Goal: Information Seeking & Learning: Learn about a topic

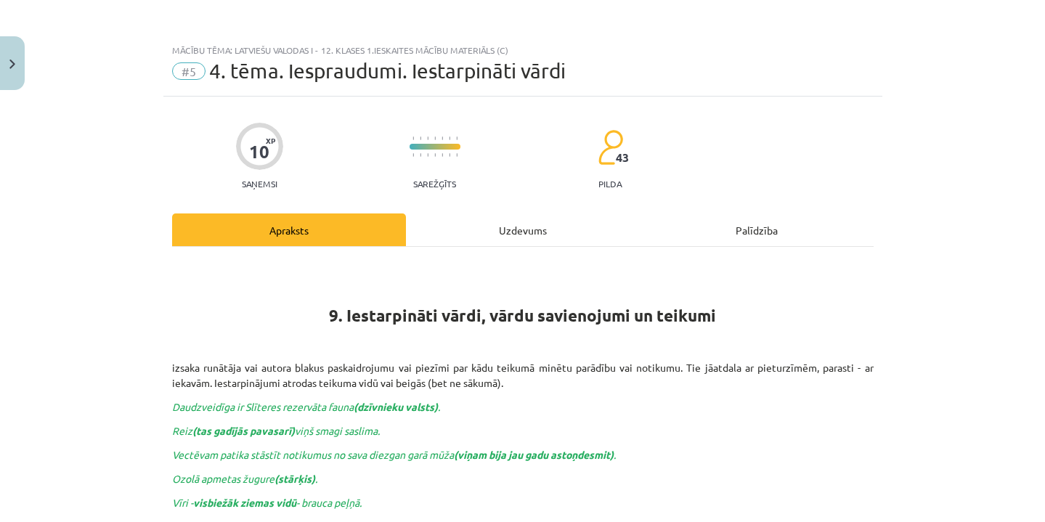
scroll to position [106, 0]
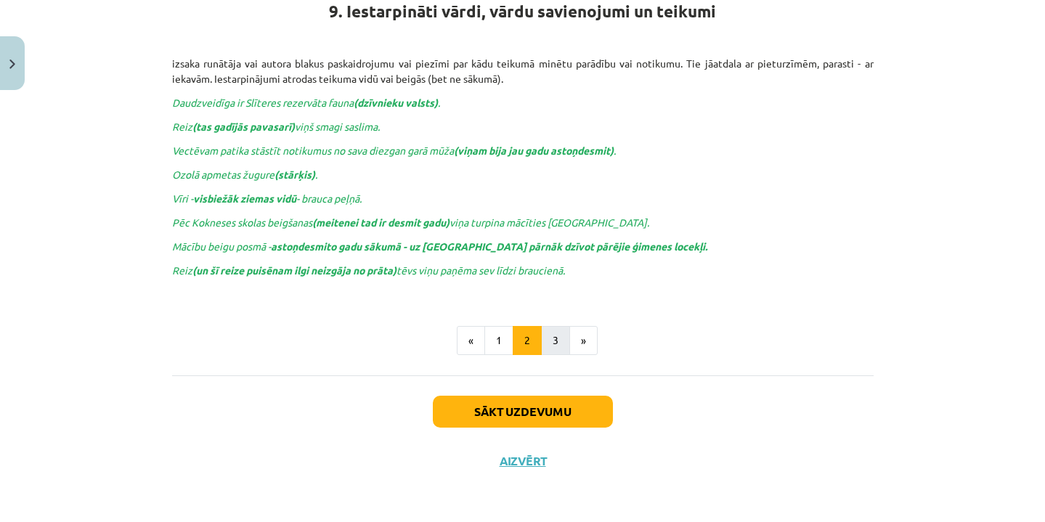
click at [548, 333] on button "3" at bounding box center [555, 340] width 29 height 29
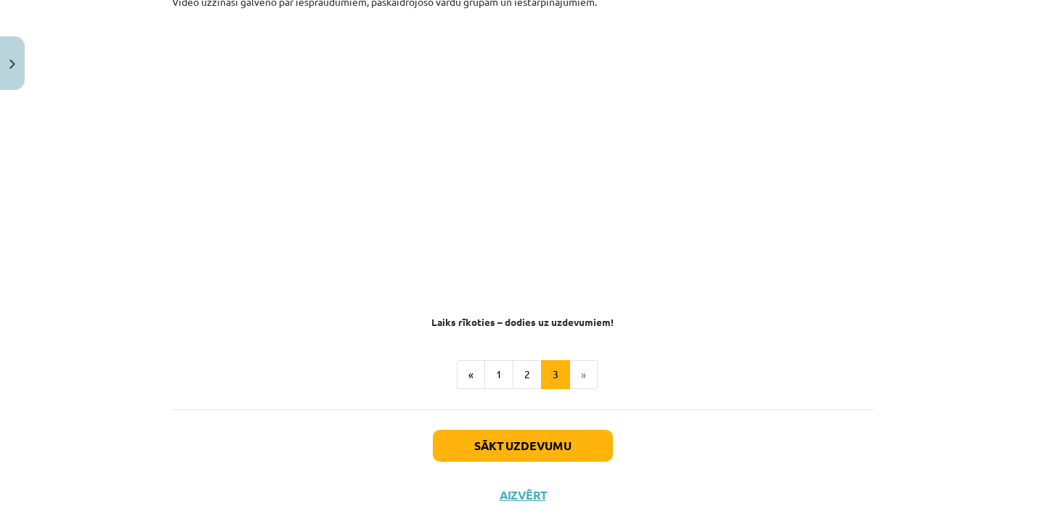
scroll to position [260, 0]
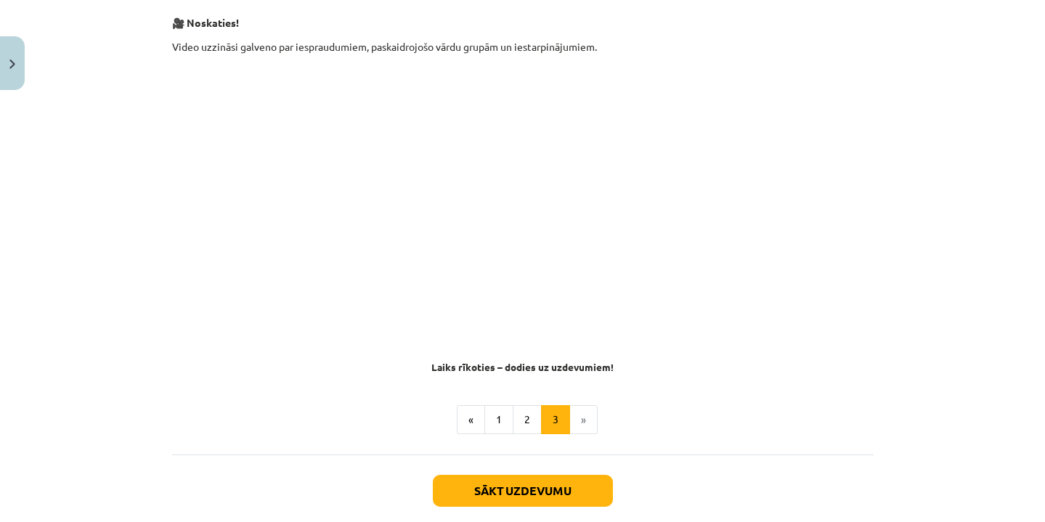
click at [582, 421] on li "»" at bounding box center [584, 419] width 28 height 29
click at [558, 484] on button "Sākt uzdevumu" at bounding box center [523, 491] width 180 height 32
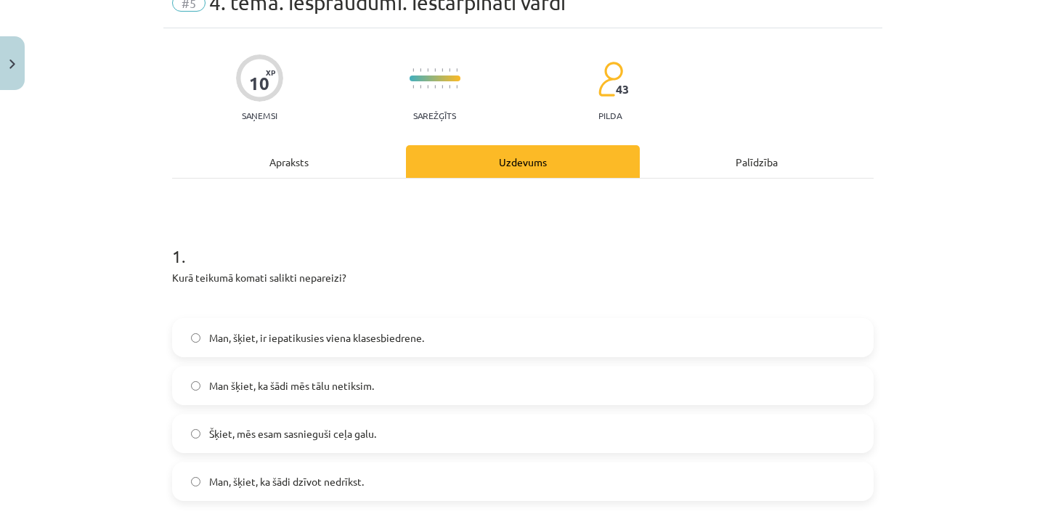
scroll to position [70, 0]
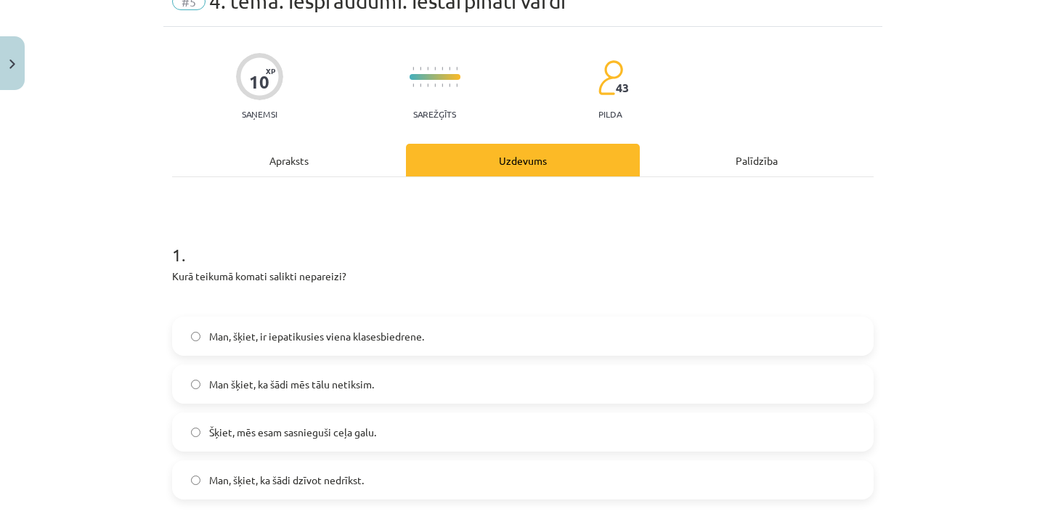
click at [406, 343] on span "Man, šķiet, ir iepatikusies viena klasesbiedrene." at bounding box center [316, 336] width 215 height 15
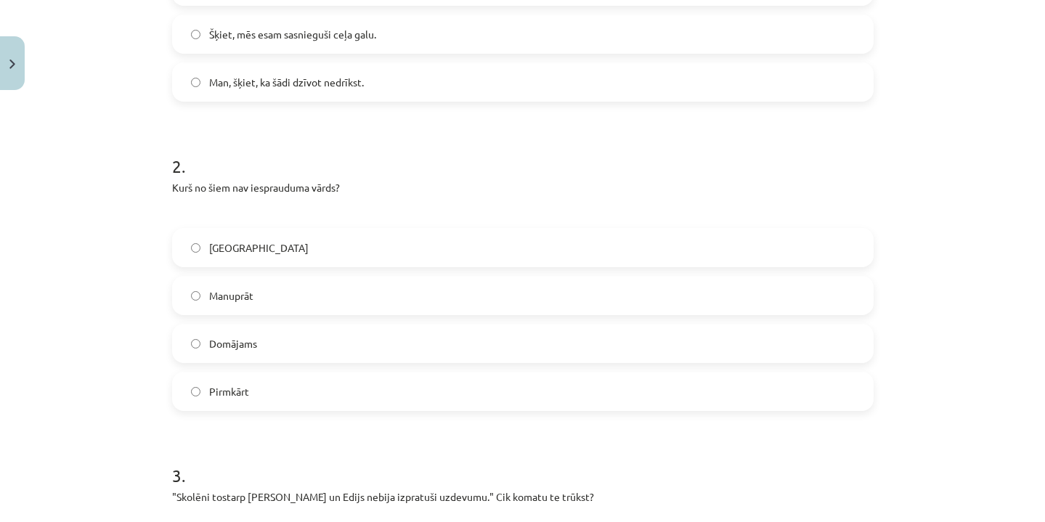
scroll to position [468, 0]
click at [352, 347] on label "Domājams" at bounding box center [523, 343] width 699 height 36
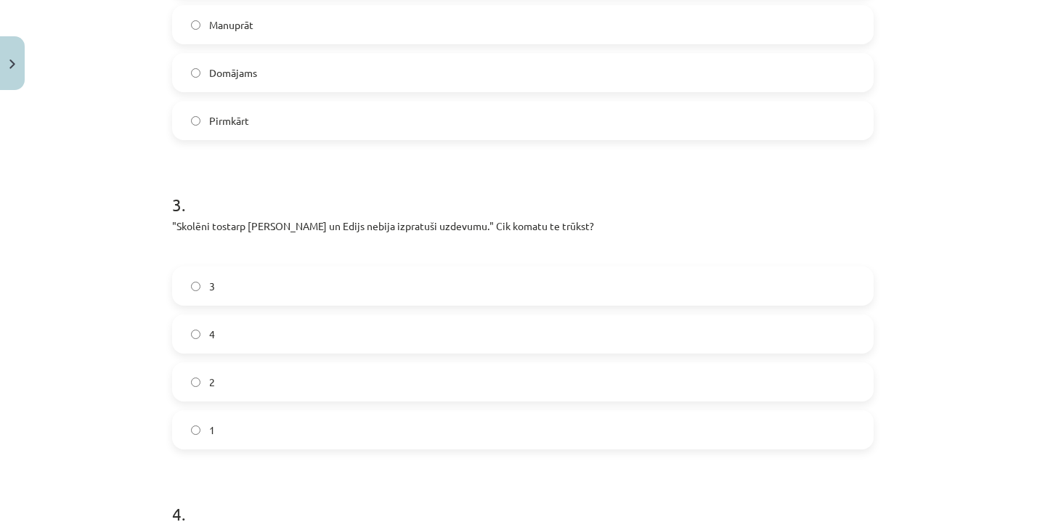
scroll to position [757, 0]
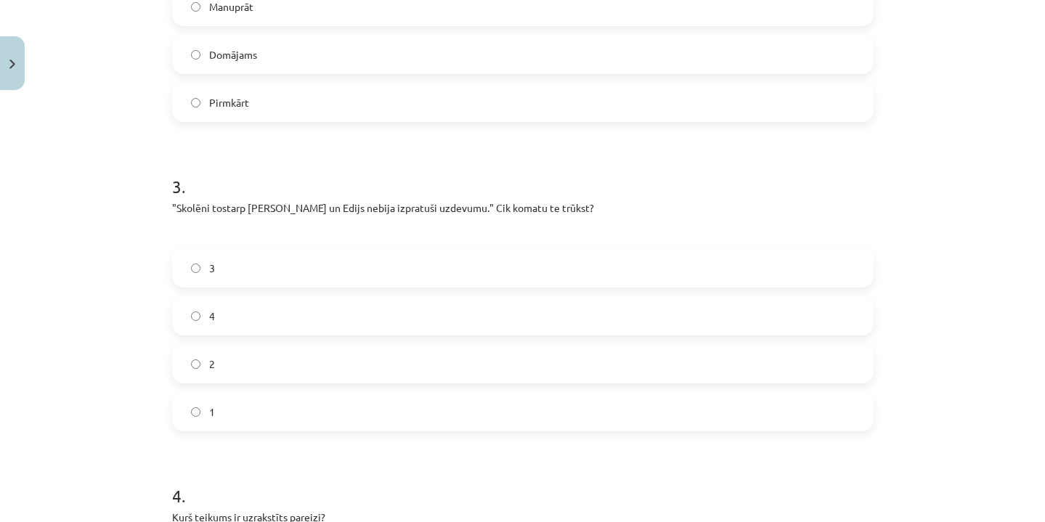
click at [352, 348] on label "2" at bounding box center [523, 364] width 699 height 36
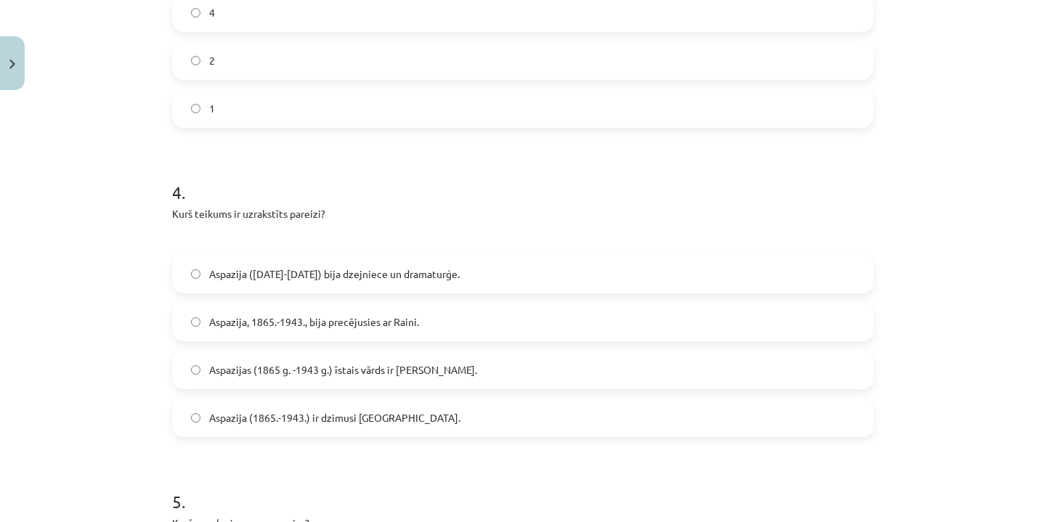
scroll to position [1063, 0]
click at [360, 372] on span "Aspazijas (1865 g. -1943 g.) īstais vārds ir [PERSON_NAME]." at bounding box center [343, 367] width 268 height 15
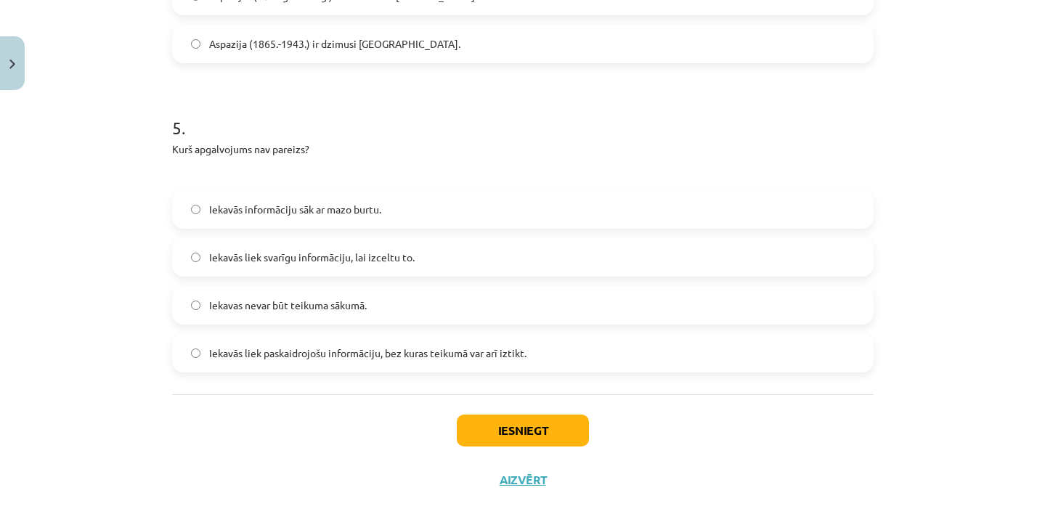
scroll to position [1437, 0]
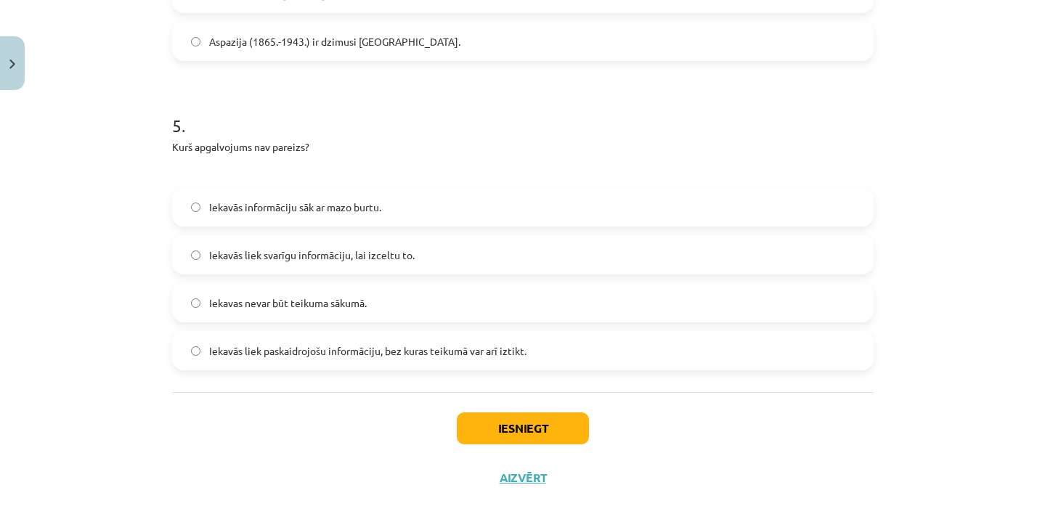
click at [437, 252] on label "Iekavās liek svarīgu informāciju, lai izceltu to." at bounding box center [523, 255] width 699 height 36
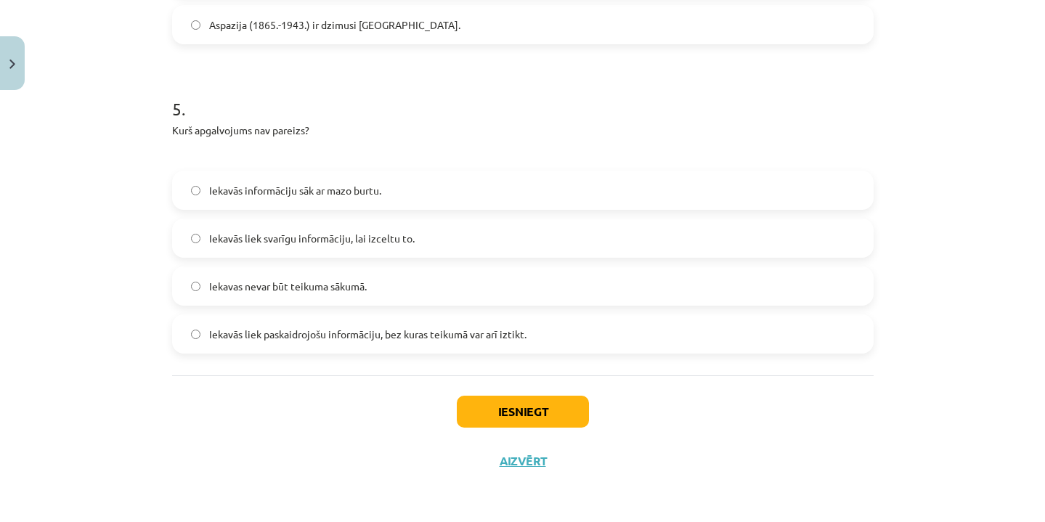
scroll to position [1456, 0]
click at [507, 405] on button "Iesniegt" at bounding box center [523, 412] width 132 height 32
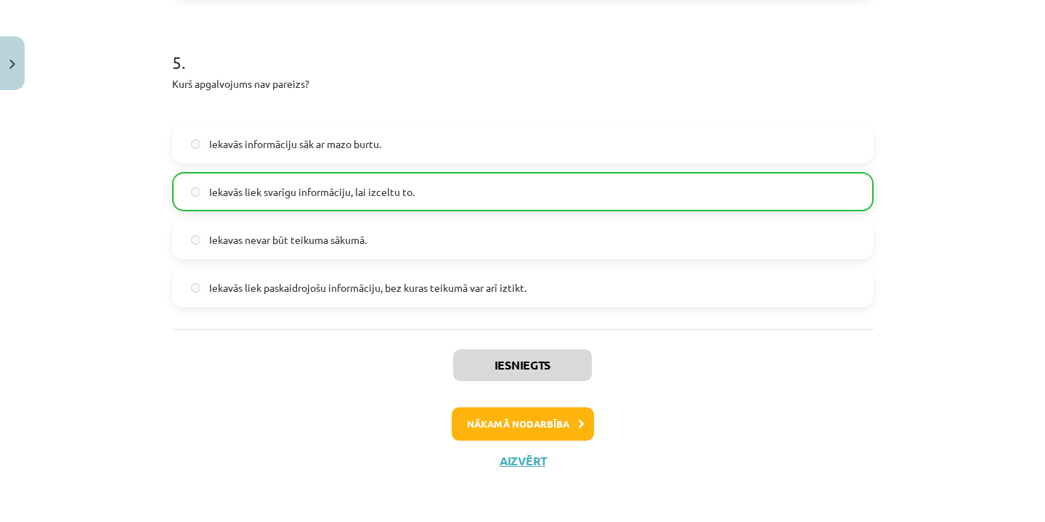
scroll to position [1501, 0]
click at [495, 417] on button "Nākamā nodarbība" at bounding box center [523, 423] width 142 height 33
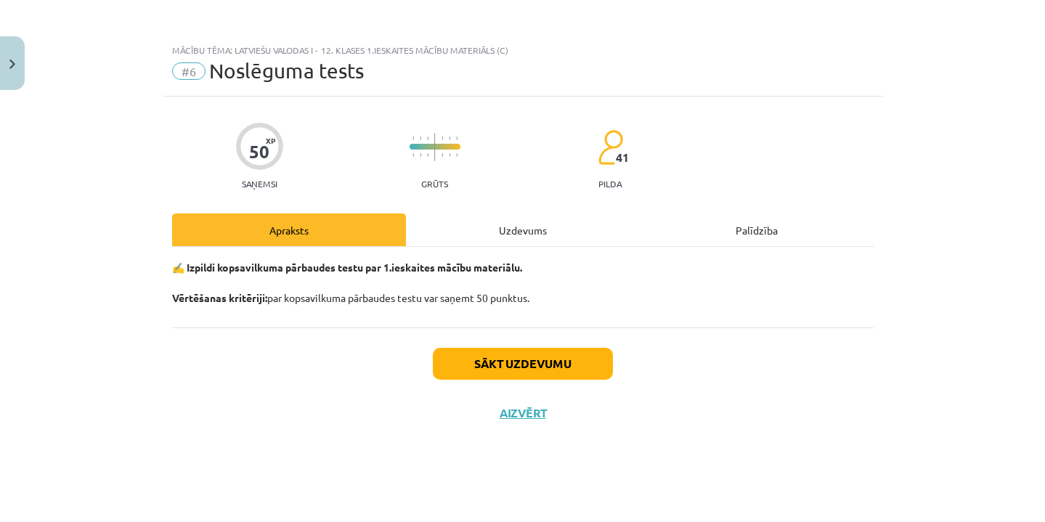
scroll to position [0, 0]
click at [508, 361] on button "Sākt uzdevumu" at bounding box center [523, 364] width 180 height 32
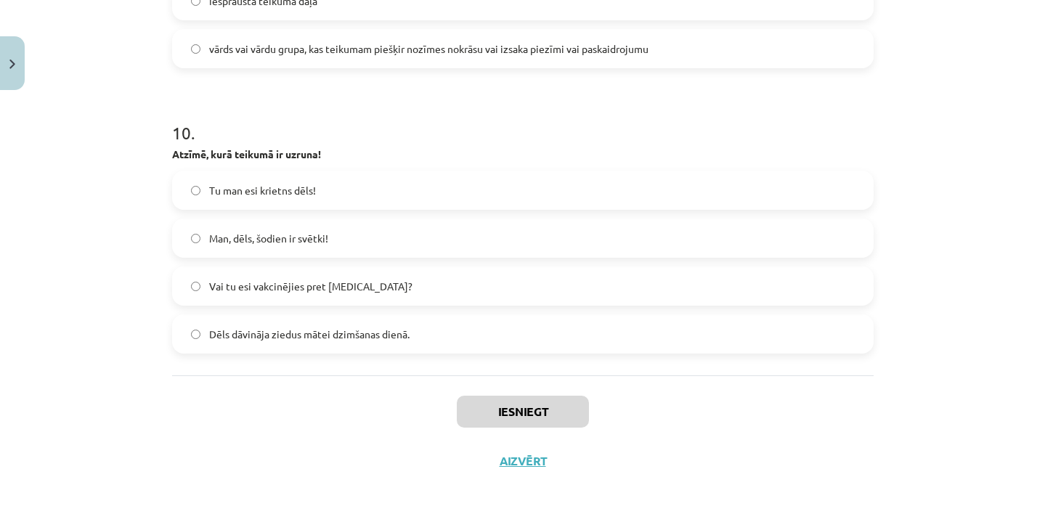
scroll to position [2763, 0]
click at [369, 224] on label "Man, dēls, šodien ir svētki!" at bounding box center [523, 238] width 699 height 36
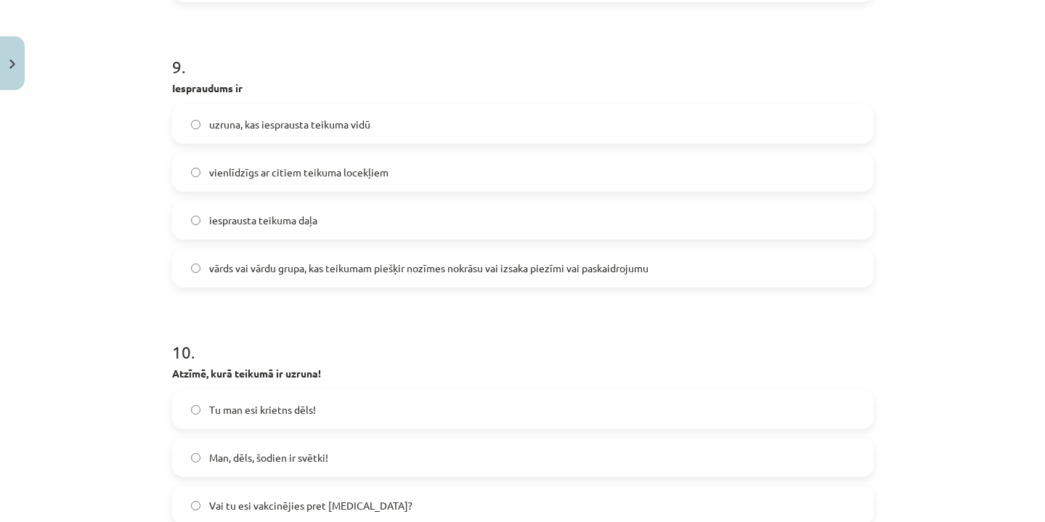
scroll to position [2532, 0]
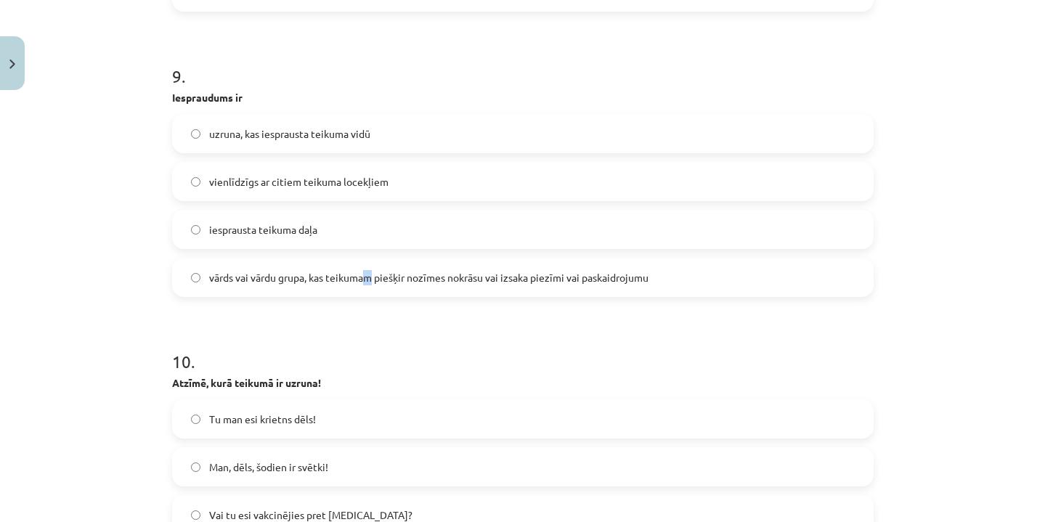
click at [371, 271] on span "vārds vai vārdu grupa, kas teikumam piešķir nozīmes nokrāsu vai izsaka piezīmi …" at bounding box center [428, 277] width 439 height 15
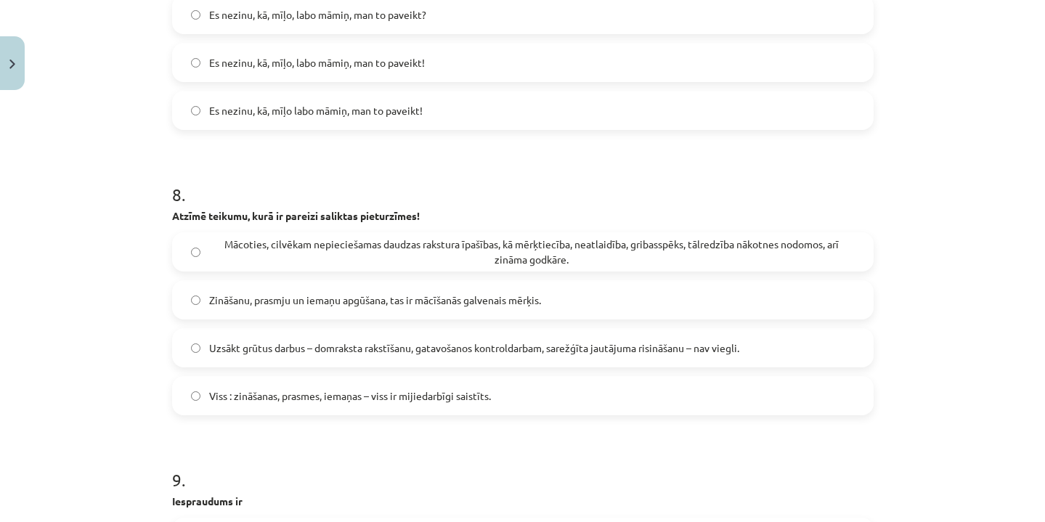
scroll to position [2110, 0]
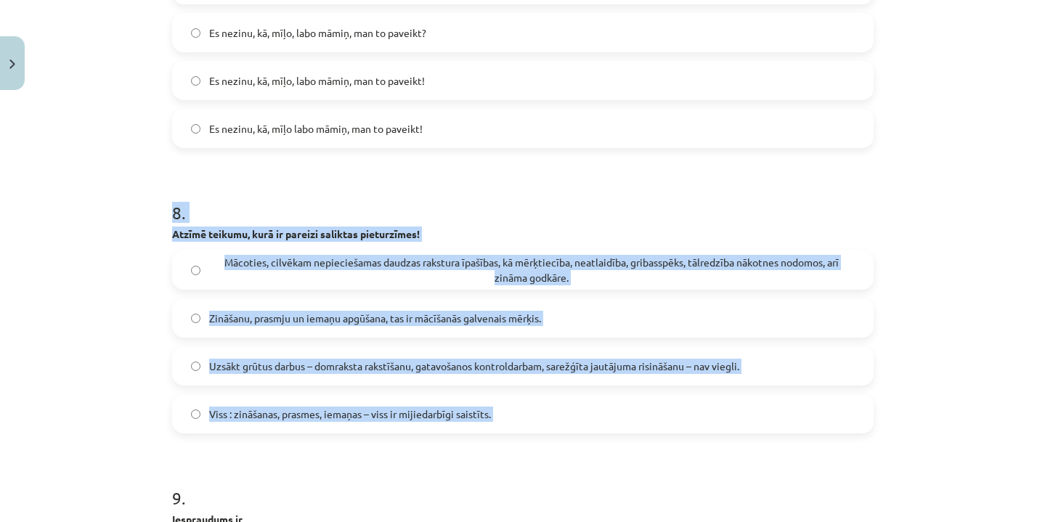
drag, startPoint x: 170, startPoint y: 207, endPoint x: 521, endPoint y: 442, distance: 422.4
copy div "8 . Atzīmē teikumu, kurā ir pareizi saliktas pieturzīmes! Mācoties, cilvēkam ne…"
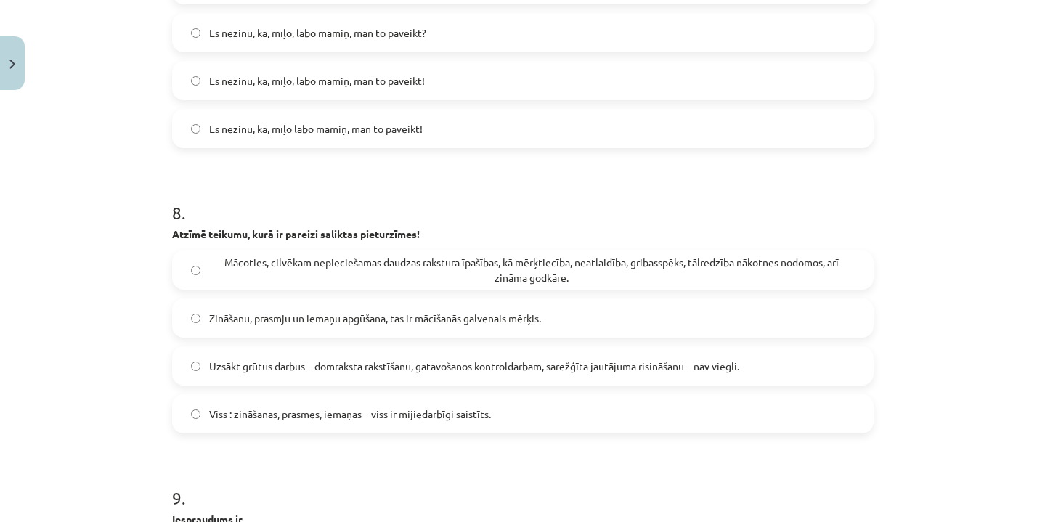
click at [387, 364] on span "Uzsākt grūtus darbus – domraksta rakstīšanu, gatavošanos kontroldarbam, sarežģī…" at bounding box center [474, 366] width 530 height 15
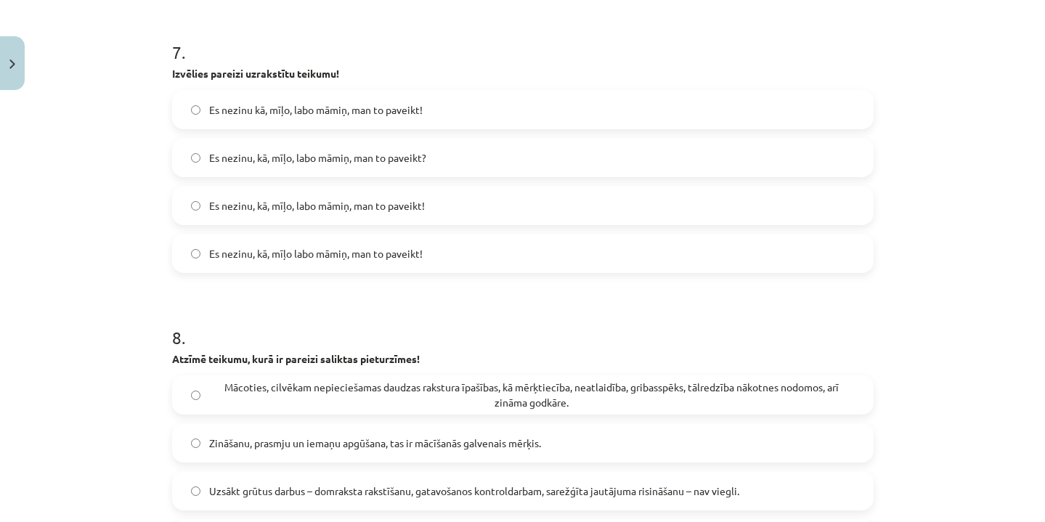
scroll to position [1980, 0]
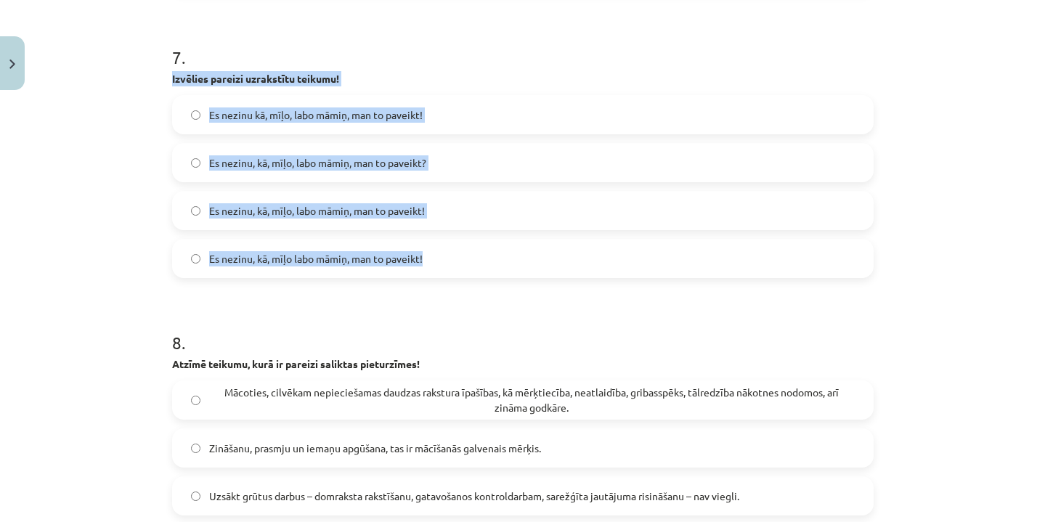
drag, startPoint x: 169, startPoint y: 74, endPoint x: 506, endPoint y: 264, distance: 386.4
copy div "Izvēlies pareizi uzrakstītu teikumu! Es nezinu kā, mīļo, labo māmiņ, man to pav…"
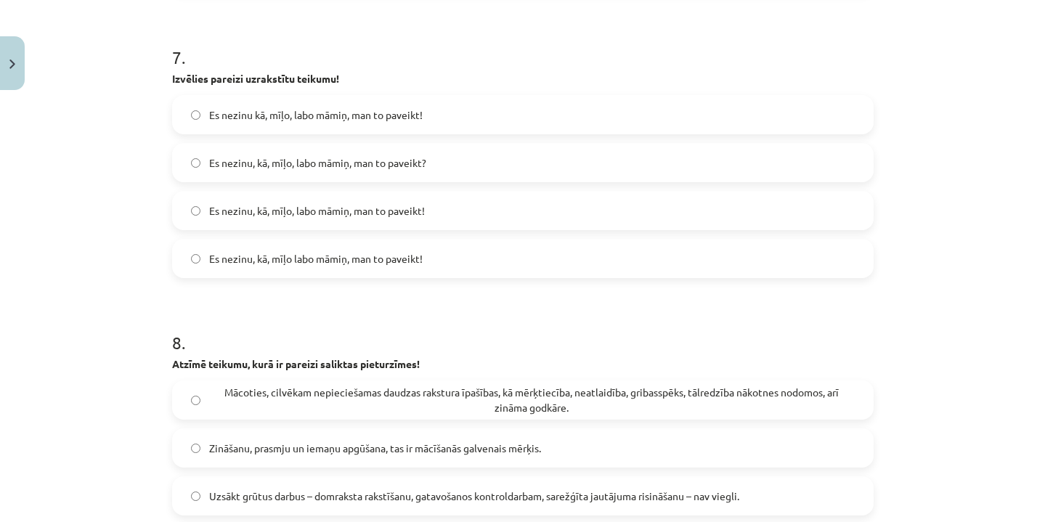
click at [452, 257] on label "Es nezinu, kā, mīļo labo māmiņ, man to paveikt!" at bounding box center [523, 258] width 699 height 36
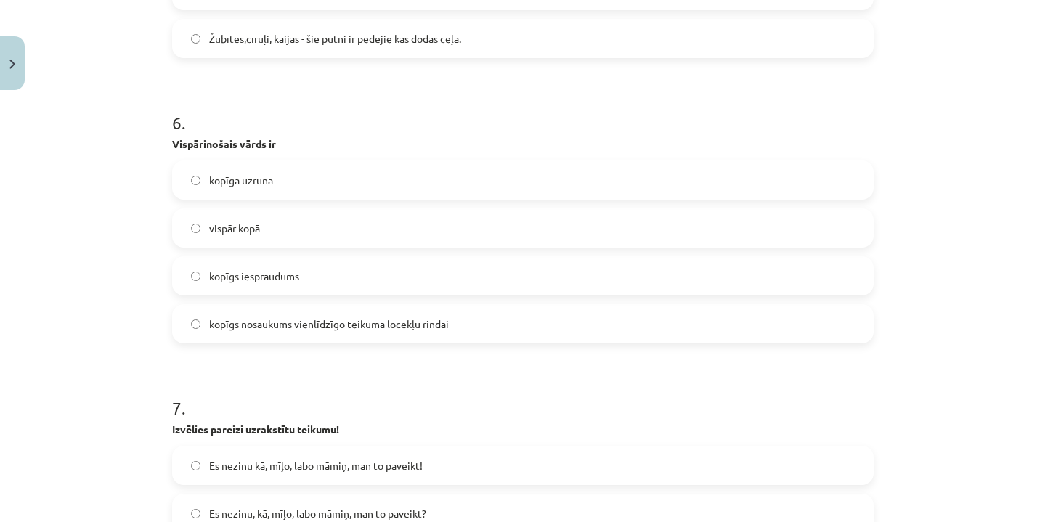
scroll to position [1630, 0]
click at [402, 335] on label "kopīgs nosaukums vienlīdzīgo teikuma locekļu rindai" at bounding box center [523, 323] width 699 height 36
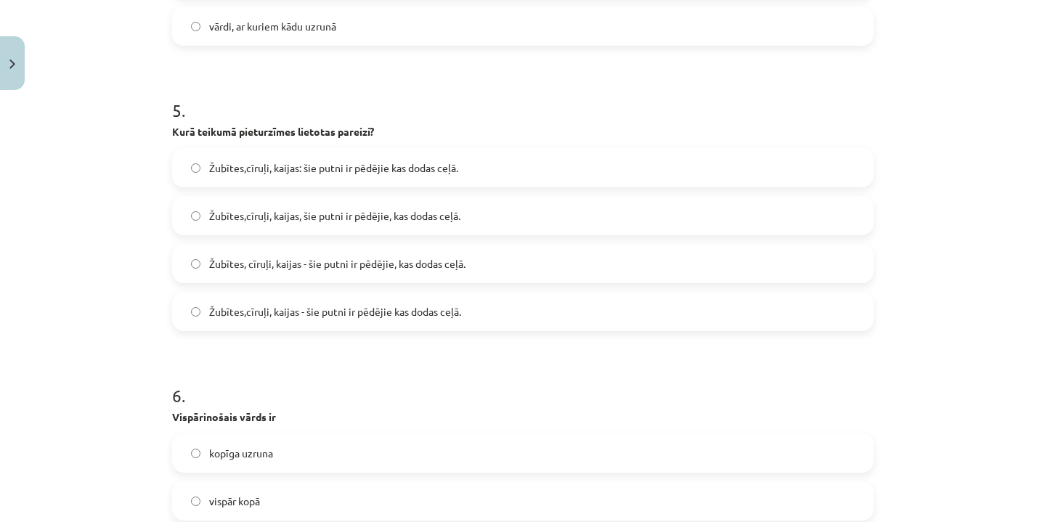
scroll to position [1327, 0]
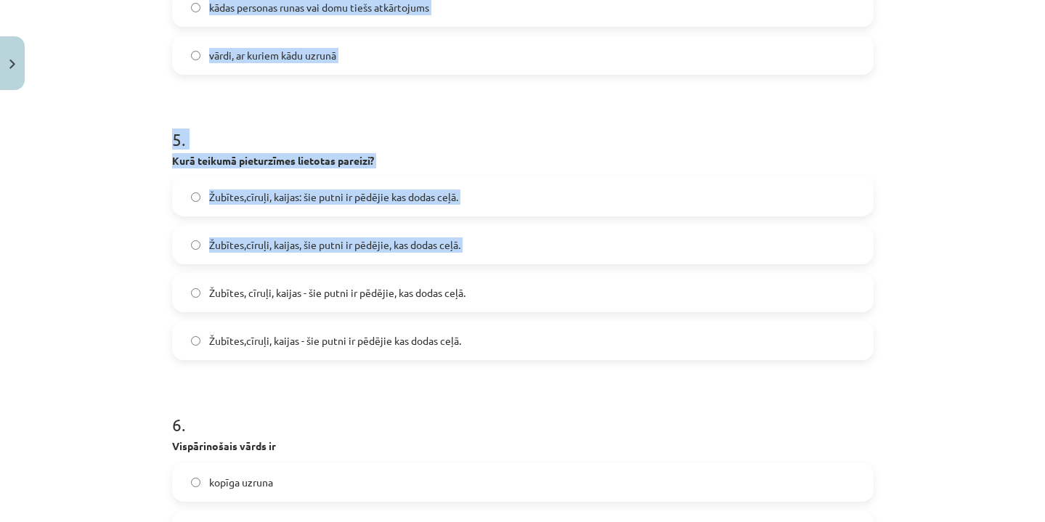
drag, startPoint x: 161, startPoint y: 142, endPoint x: 386, endPoint y: 265, distance: 256.8
click at [387, 265] on div "Mācību tēma: Latviešu valodas i - 12. klases 1.ieskaites mācību materiāls (c) #…" at bounding box center [522, 261] width 1045 height 522
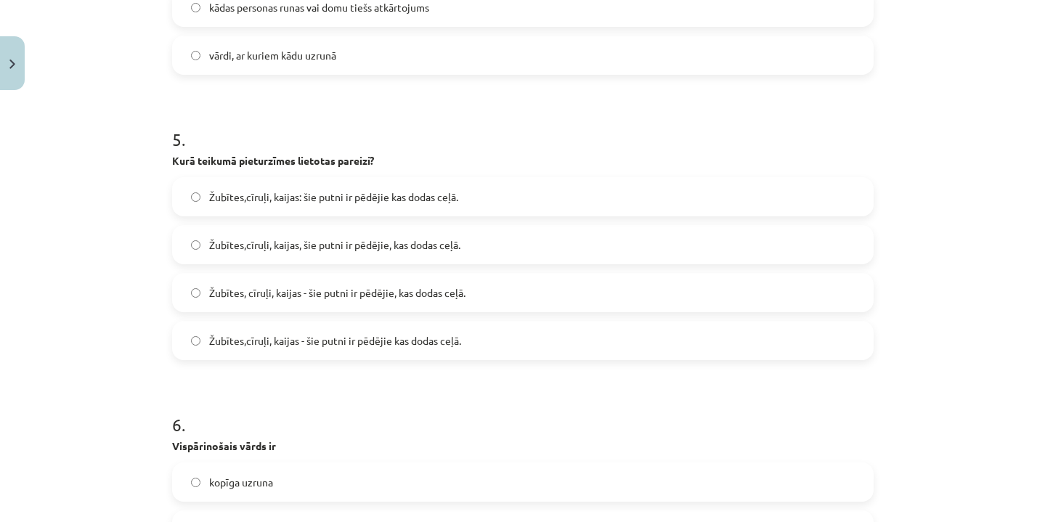
click at [386, 265] on div "Žubītes,cīruļi, kaijas: šie putni ir pēdējie kas dodas ceļā. Žubītes,cīruļi, ka…" at bounding box center [523, 268] width 702 height 183
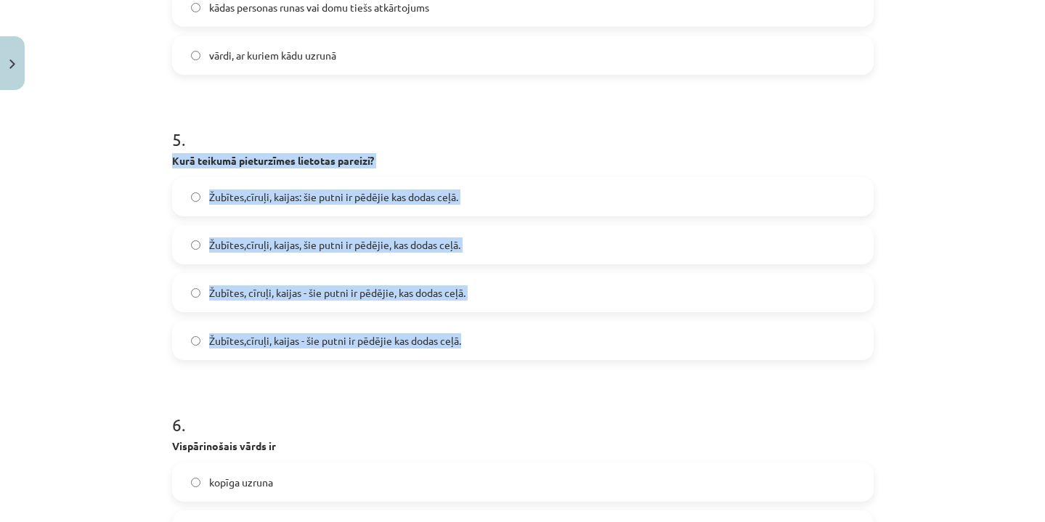
drag, startPoint x: 168, startPoint y: 149, endPoint x: 506, endPoint y: 338, distance: 386.9
click at [506, 338] on div "50 XP Saņemsi Grūts 41 pilda Apraksts Uzdevums Palīdzība 1 . Kurā teikumā ir pa…" at bounding box center [522, 345] width 719 height 3150
copy div "Kurā teikumā pieturzīmes lietotas pareizi? Žubītes,cīruļi, kaijas: šie putni ir…"
click at [492, 294] on label "Žubītes, cīruļi, kaijas - šie putni ir pēdējie, kas dodas ceļā." at bounding box center [523, 293] width 699 height 36
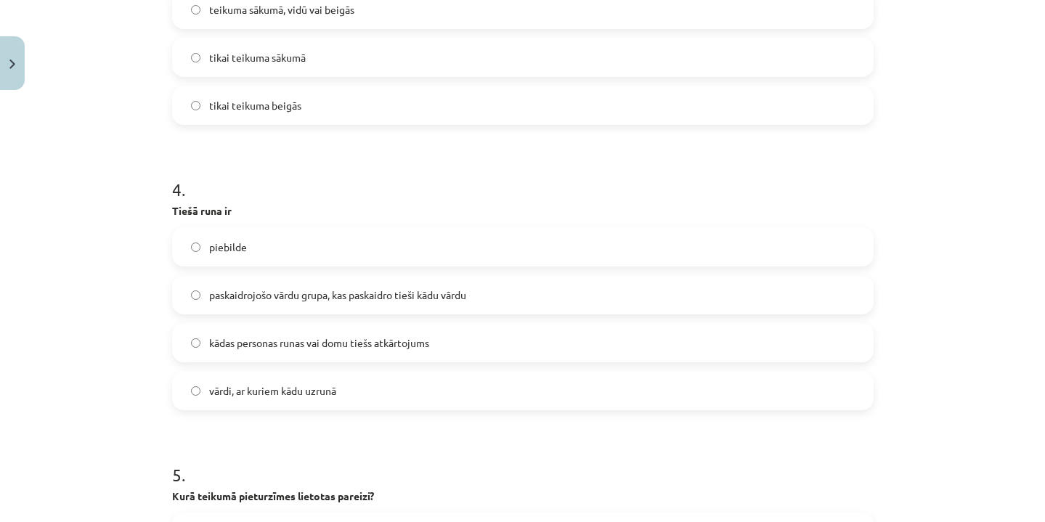
scroll to position [992, 0]
click at [429, 346] on span "kādas personas runas vai domu tiešs atkārtojums" at bounding box center [319, 342] width 220 height 15
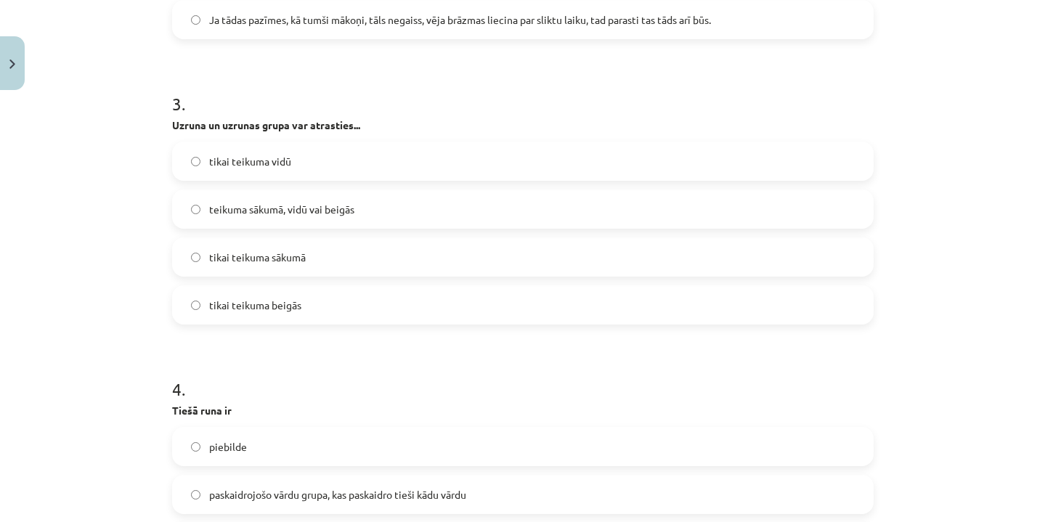
scroll to position [766, 0]
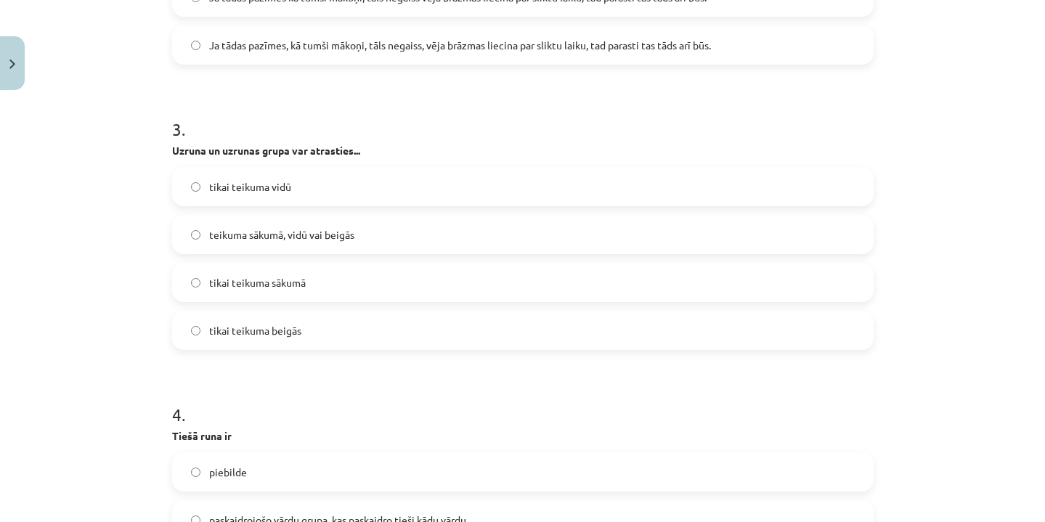
click at [373, 248] on label "teikuma sākumā, vidū vai beigās" at bounding box center [523, 234] width 699 height 36
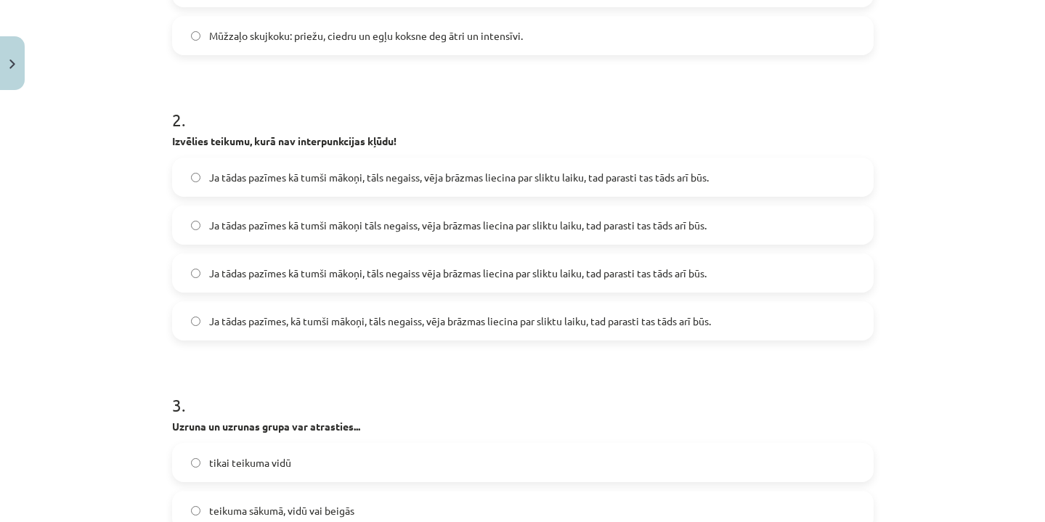
scroll to position [479, 0]
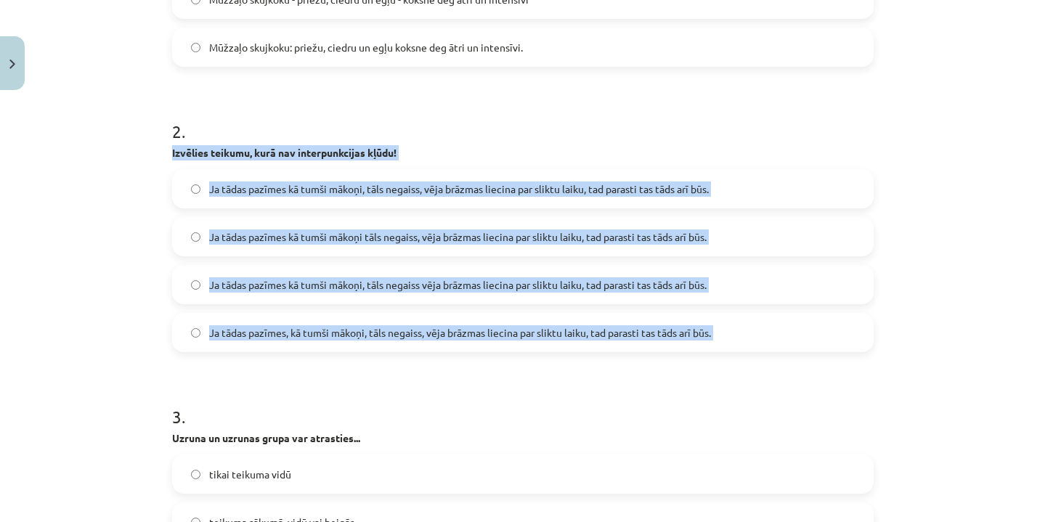
drag, startPoint x: 170, startPoint y: 150, endPoint x: 551, endPoint y: 369, distance: 439.5
copy div "Izvēlies teikumu, kurā nav interpunkcijas kļūdu! Ja tādas pazīmes kā tumši māko…"
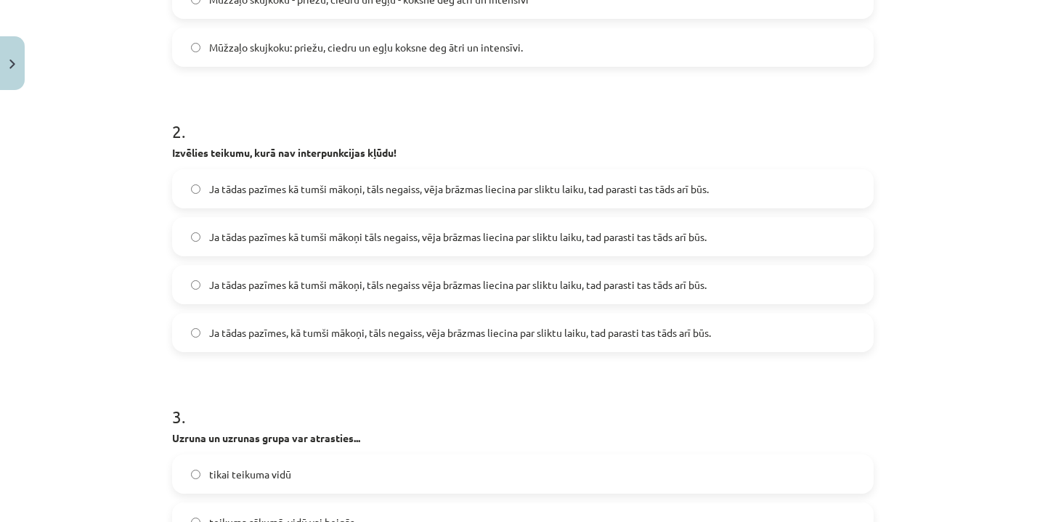
click at [523, 142] on div "2 . Izvēlies teikumu, kurā nav interpunkcijas kļūdu! Ja tādas pazīmes kā tumši …" at bounding box center [523, 224] width 702 height 256
click at [500, 192] on span "Ja tādas pazīmes kā tumši mākoņi, tāls negaiss, vēja brāzmas liecina par sliktu…" at bounding box center [459, 189] width 500 height 15
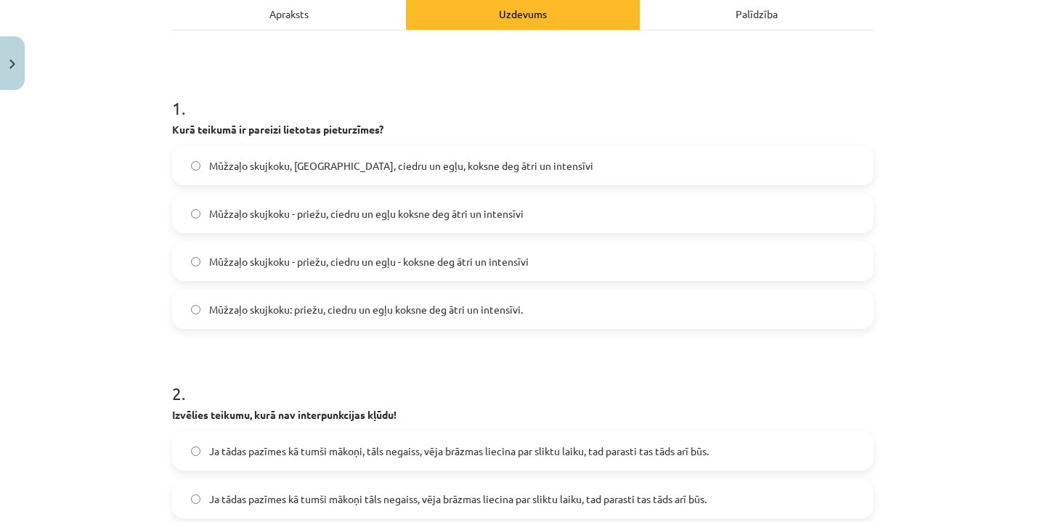
scroll to position [174, 0]
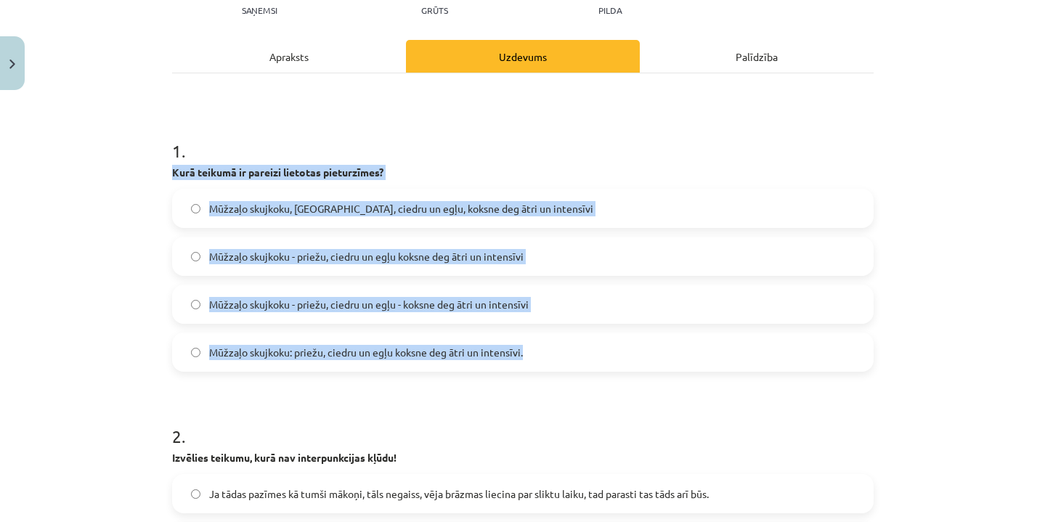
drag, startPoint x: 163, startPoint y: 167, endPoint x: 536, endPoint y: 366, distance: 423.0
copy div "Kurā teikumā ir pareizi lietotas pieturzīmes? Mūžzaļo skujkoku, [GEOGRAPHIC_DAT…"
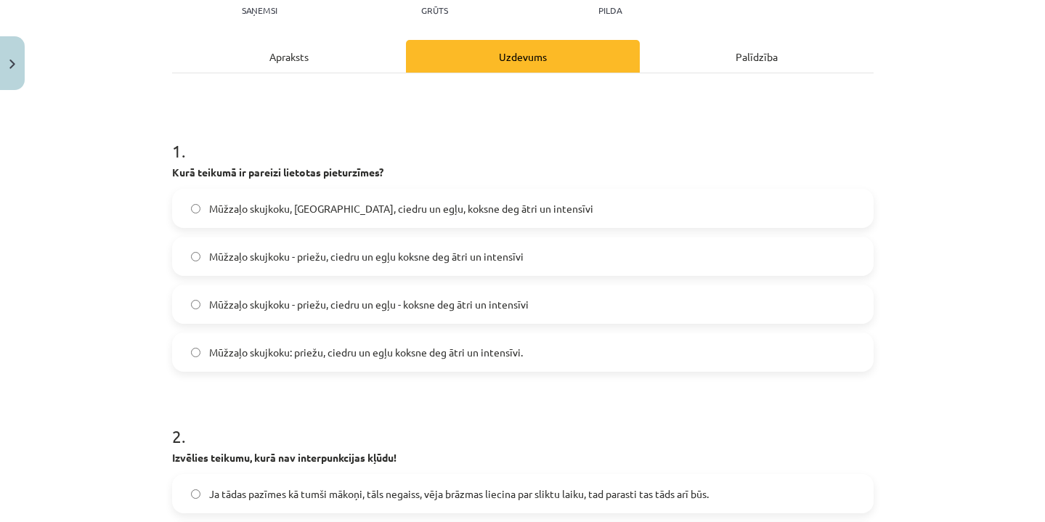
click at [422, 297] on span "Mūžzaļo skujkoku - priežu, ciedru un egļu - koksne deg ātri un intensīvi" at bounding box center [369, 304] width 320 height 15
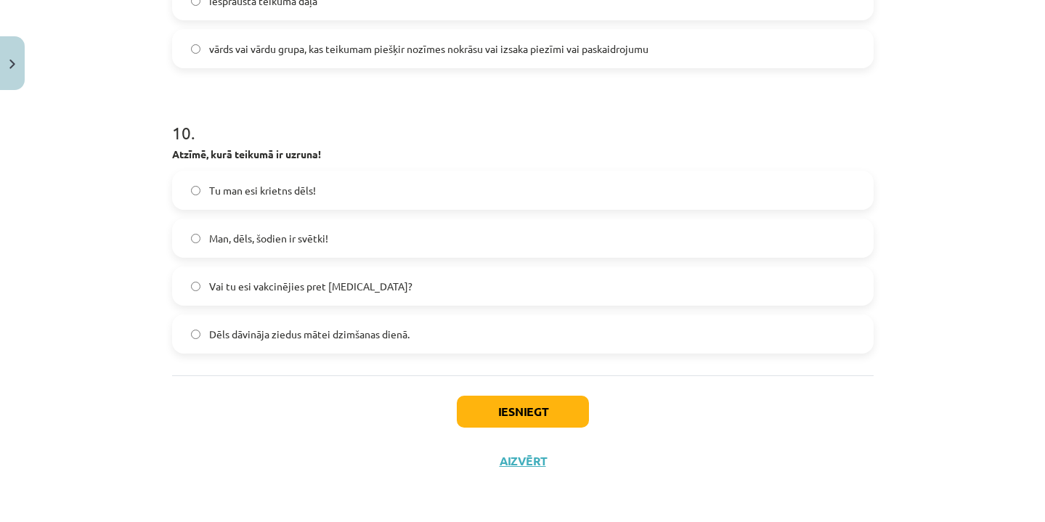
scroll to position [2763, 0]
click at [513, 406] on button "Iesniegt" at bounding box center [523, 412] width 132 height 32
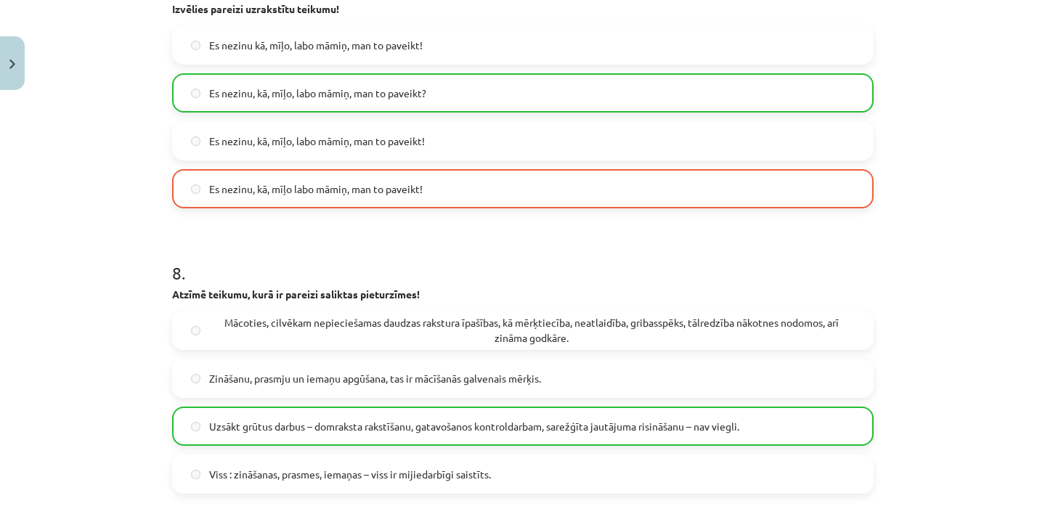
scroll to position [2050, 0]
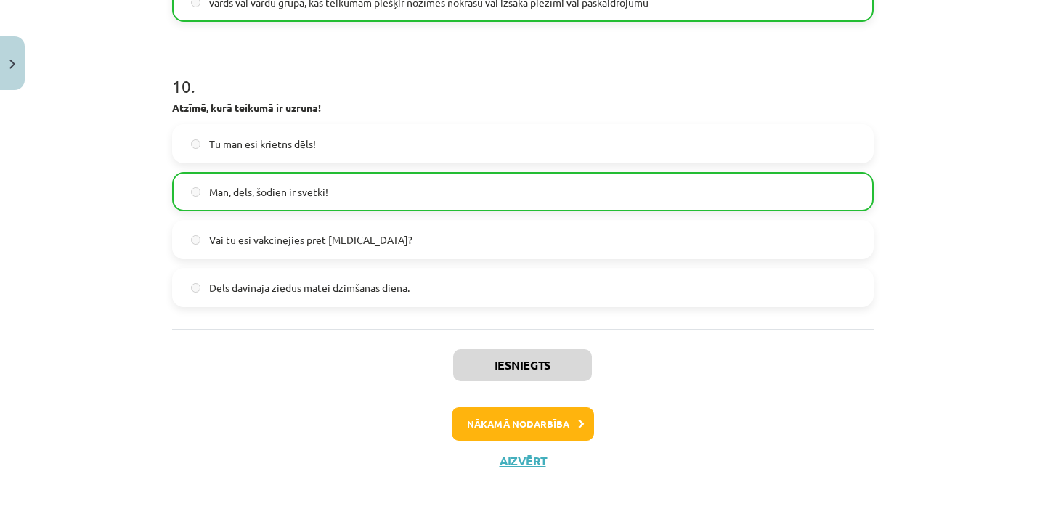
click at [510, 434] on button "Nākamā nodarbība" at bounding box center [523, 423] width 142 height 33
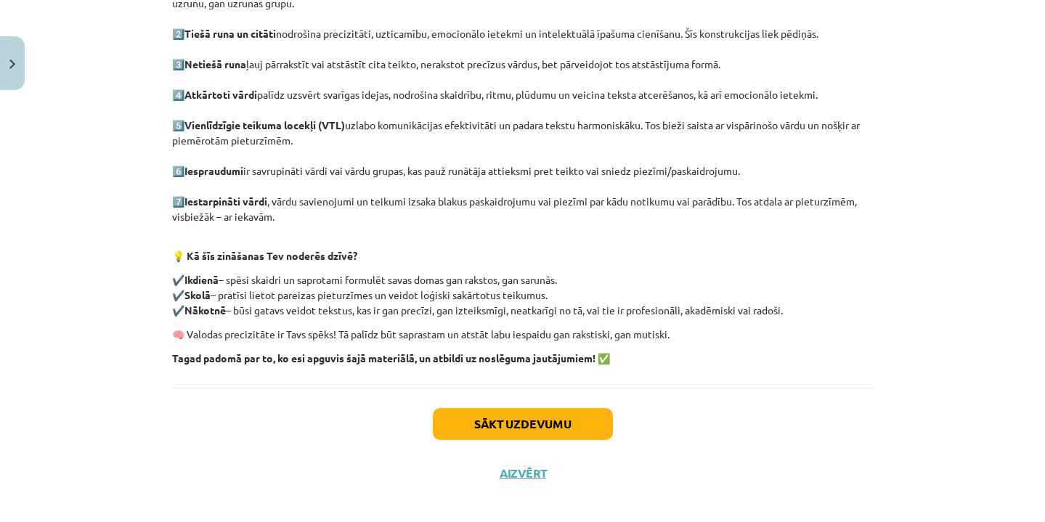
scroll to position [342, 0]
click at [492, 413] on button "Sākt uzdevumu" at bounding box center [523, 425] width 180 height 32
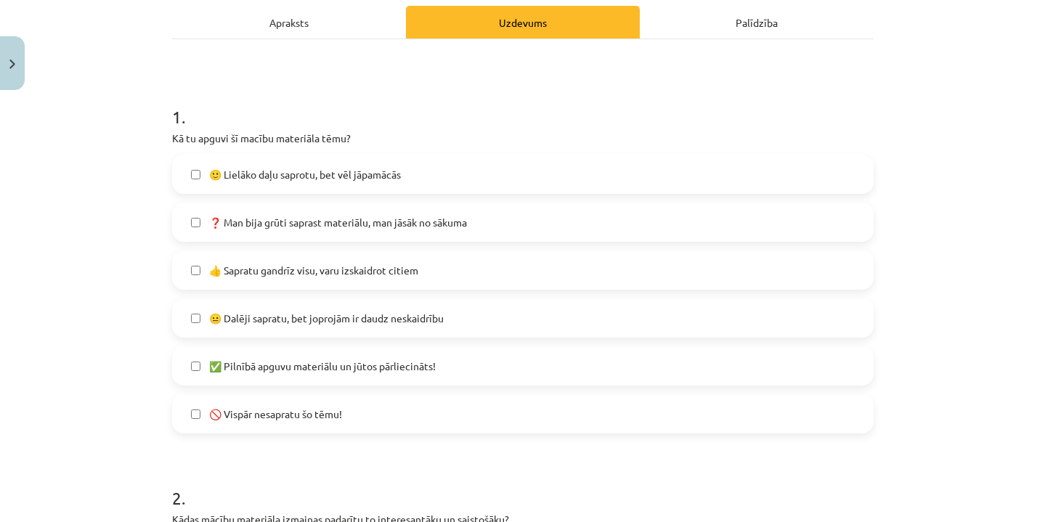
scroll to position [253, 0]
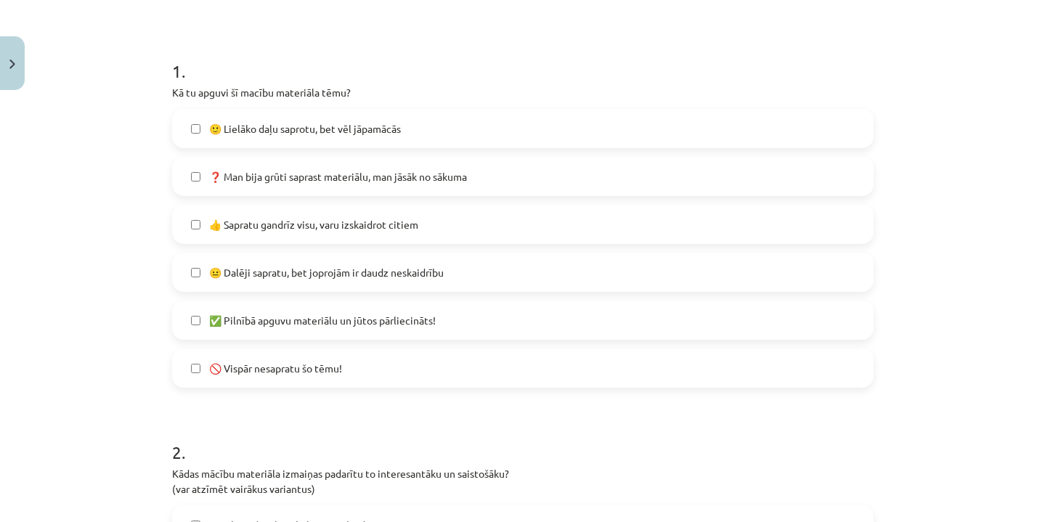
click at [527, 129] on label "🙂 Lielāko daļu saprotu, bet vēl jāpamācās" at bounding box center [523, 128] width 699 height 36
click at [518, 174] on label "❓ Man bija grūti saprast materiālu, man jāsāk no sākuma" at bounding box center [523, 176] width 699 height 36
click at [519, 176] on label "❓ Man bija grūti saprast materiālu, man jāsāk no sākuma" at bounding box center [523, 176] width 699 height 36
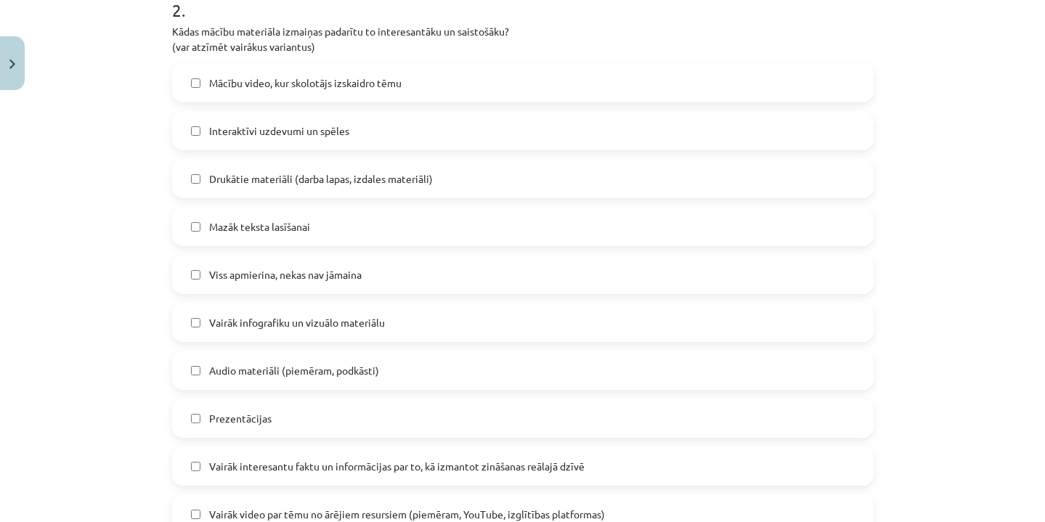
scroll to position [697, 0]
click at [364, 192] on label "Drukātie materiāli (darba lapas, izdales materiāli)" at bounding box center [523, 178] width 699 height 36
click at [393, 76] on span "Mācību video, kur skolotājs izskaidro tēmu" at bounding box center [305, 82] width 192 height 15
click at [351, 81] on span "Mācību video, kur skolotājs izskaidro tēmu" at bounding box center [305, 82] width 192 height 15
click at [341, 133] on span "Interaktīvi uzdevumi un spēles" at bounding box center [279, 130] width 140 height 15
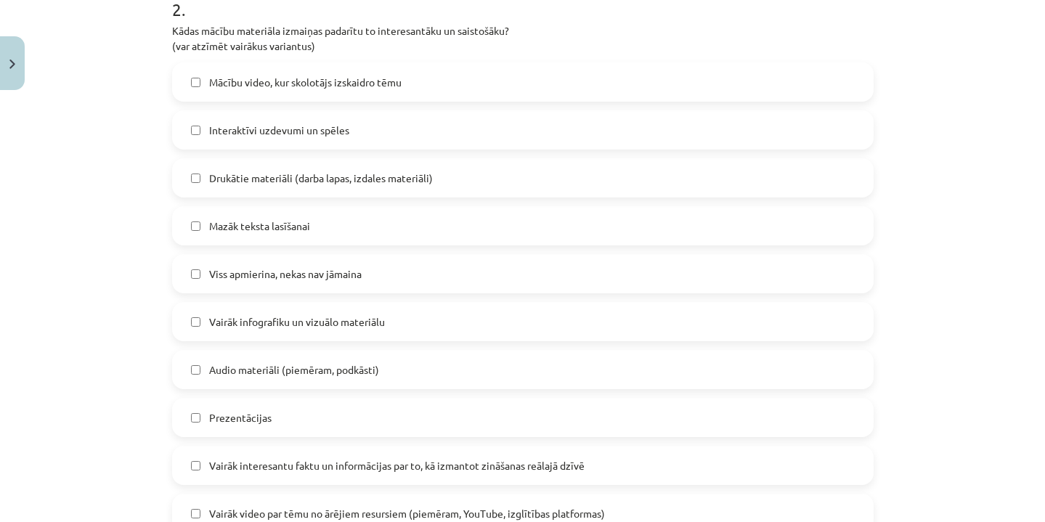
click at [315, 333] on label "Vairāk infografiku un vizuālo materiālu" at bounding box center [523, 322] width 699 height 36
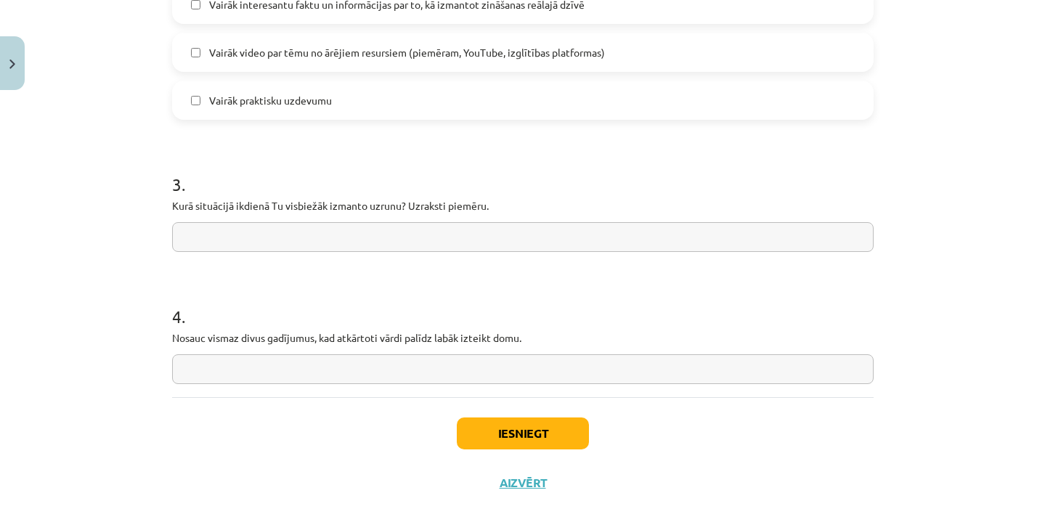
scroll to position [1158, 0]
click at [348, 240] on input "text" at bounding box center [523, 237] width 702 height 30
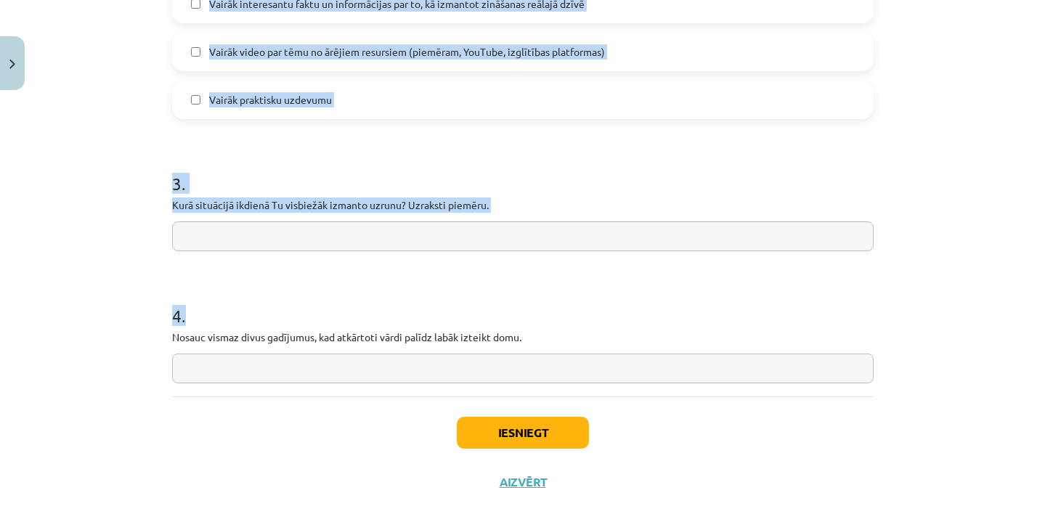
drag, startPoint x: 162, startPoint y: 332, endPoint x: 492, endPoint y: 353, distance: 331.1
click at [495, 353] on div "Mācību tēma: Latviešu valodas i - 12. klases 1.ieskaites mācību materiāls (c) #…" at bounding box center [522, 261] width 1045 height 522
click at [492, 353] on div "4 . Nosauc vismaz divus gadījumus, kad atkārtoti vārdi palīdz labāk izteikt dom…" at bounding box center [523, 331] width 702 height 103
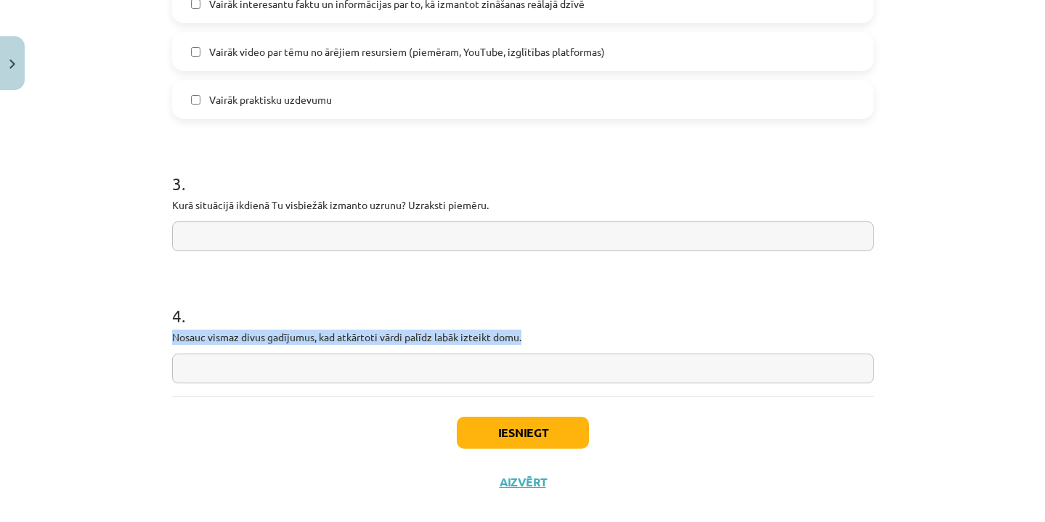
drag, startPoint x: 171, startPoint y: 338, endPoint x: 532, endPoint y: 330, distance: 361.0
click at [532, 331] on p "Nosauc vismaz divus gadījumus, kad atkārtoti vārdi palīdz labāk izteikt domu." at bounding box center [523, 337] width 702 height 15
copy p "Nosauc vismaz divus gadījumus, kad atkārtoti vārdi palīdz labāk izteikt domu."
click at [306, 360] on input "text" at bounding box center [523, 369] width 702 height 30
paste input "**********"
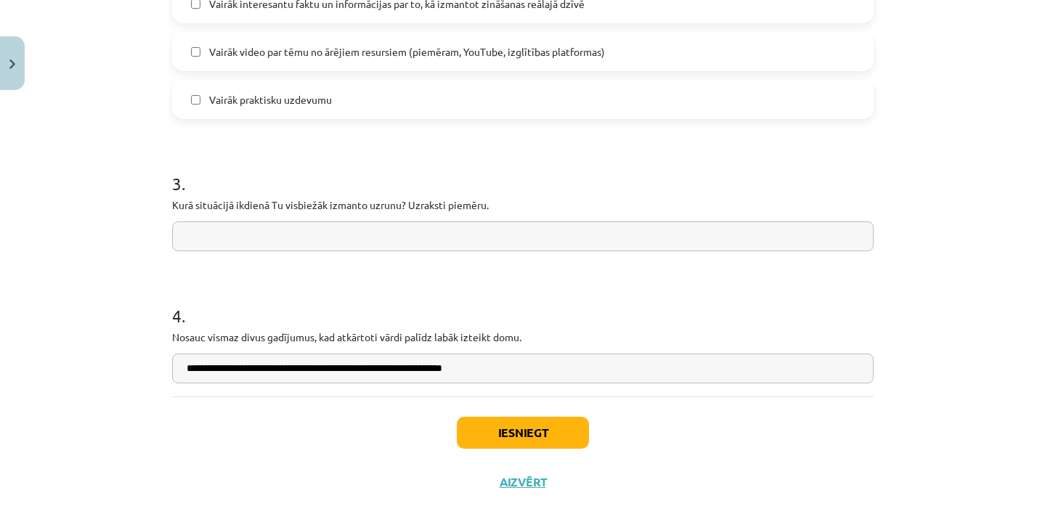
click at [297, 371] on input "**********" at bounding box center [523, 369] width 702 height 30
drag, startPoint x: 384, startPoint y: 370, endPoint x: 561, endPoint y: 391, distance: 177.7
type input "**********"
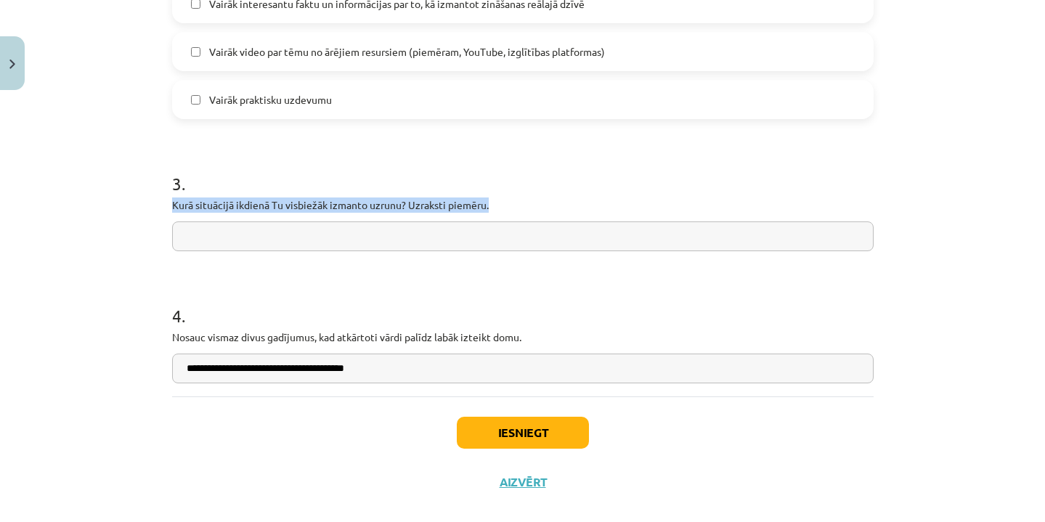
drag, startPoint x: 174, startPoint y: 203, endPoint x: 479, endPoint y: 191, distance: 305.3
click at [496, 196] on div "3 . Kurā situācijā ikdienā Tu visbiežāk izmanto uzrunu? Uzraksti piemēru." at bounding box center [523, 199] width 702 height 103
drag, startPoint x: 173, startPoint y: 203, endPoint x: 497, endPoint y: 203, distance: 323.9
click at [497, 203] on p "Kurā situācijā ikdienā Tu visbiežāk izmanto uzrunu? Uzraksti piemēru." at bounding box center [523, 205] width 702 height 15
copy p "Kurā situācijā ikdienā Tu visbiežāk izmanto uzrunu? Uzraksti piemēru."
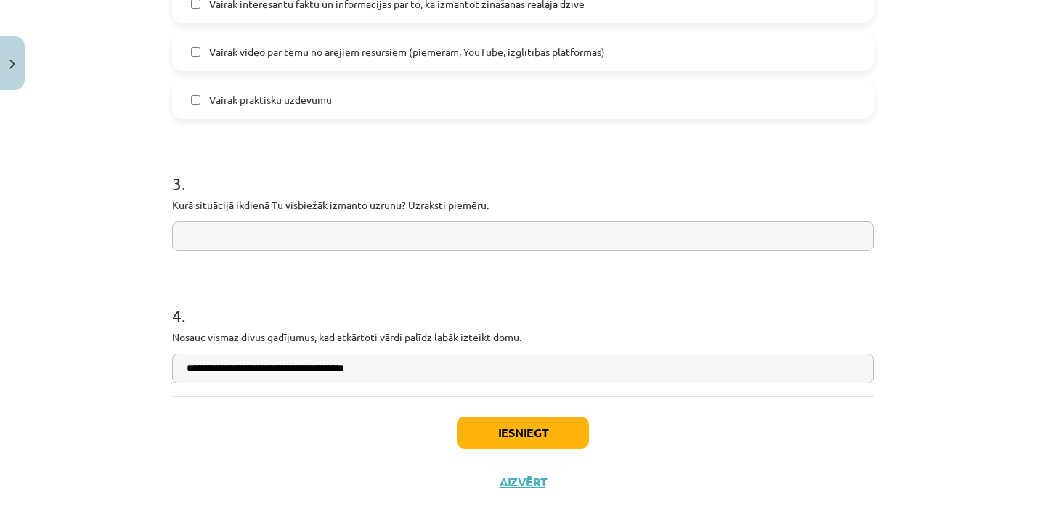
click at [350, 245] on input "text" at bounding box center [523, 237] width 702 height 30
paste input "**********"
type input "**********"
click at [560, 421] on button "Iesniegt" at bounding box center [523, 433] width 132 height 32
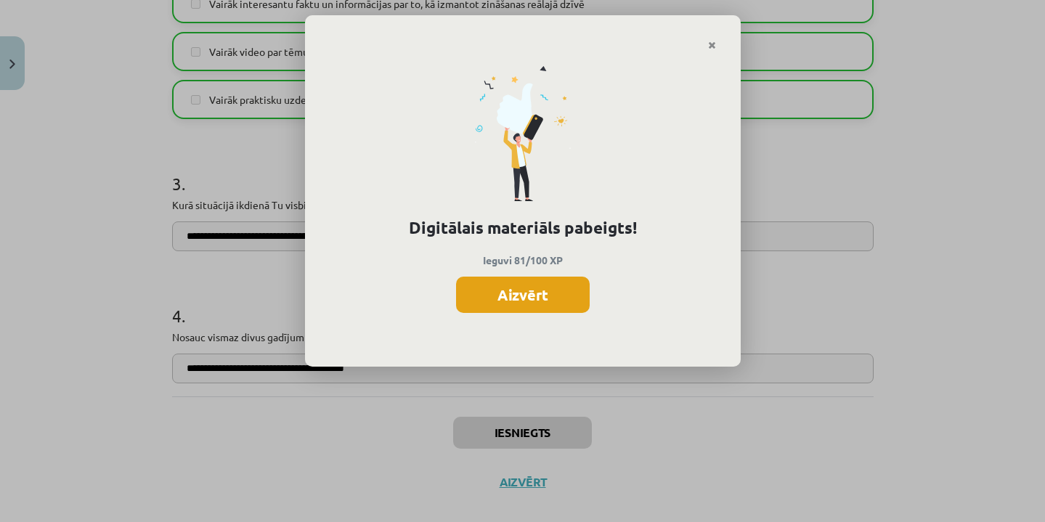
click at [549, 310] on button "Aizvērt" at bounding box center [523, 295] width 134 height 36
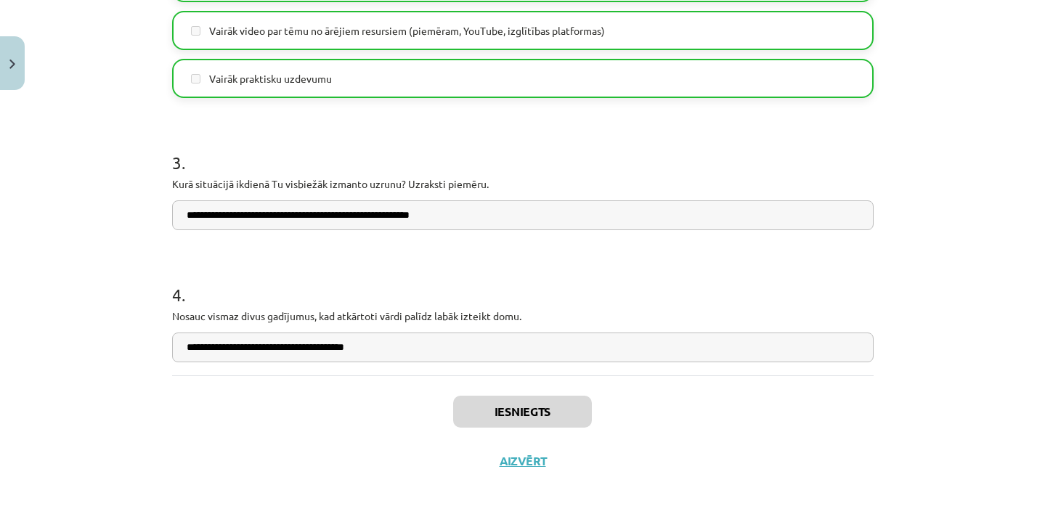
scroll to position [1182, 0]
click at [524, 461] on button "Aizvērt" at bounding box center [522, 461] width 55 height 15
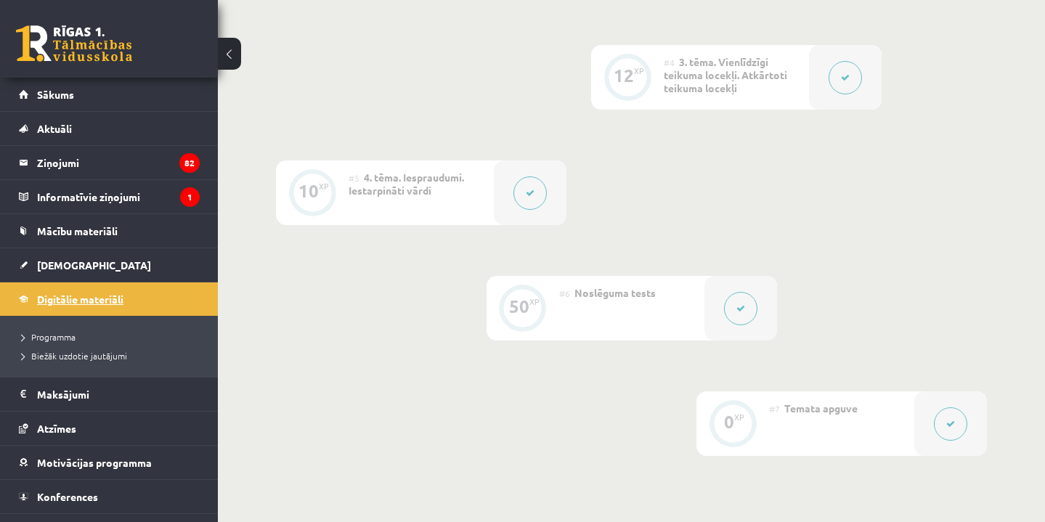
click at [76, 300] on span "Digitālie materiāli" at bounding box center [80, 299] width 86 height 13
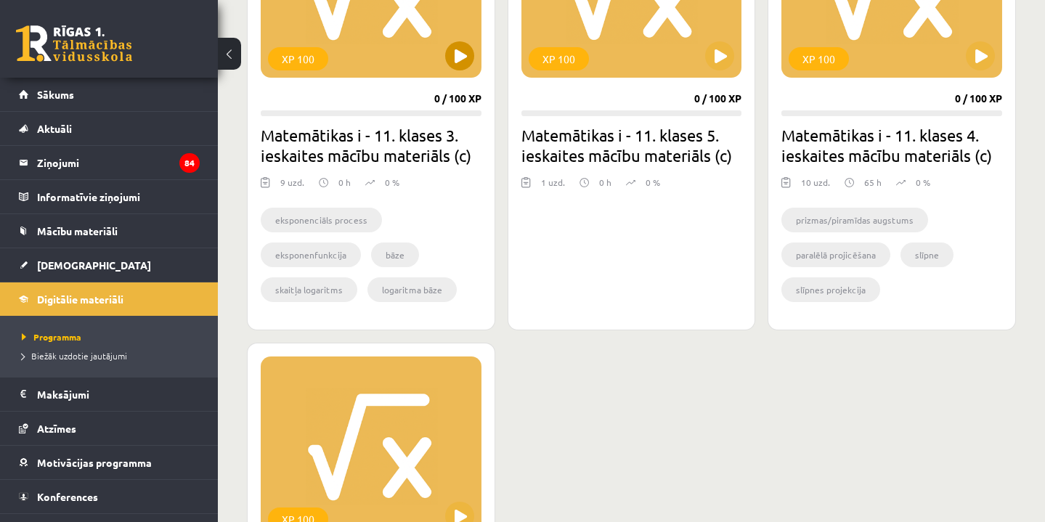
scroll to position [487, 0]
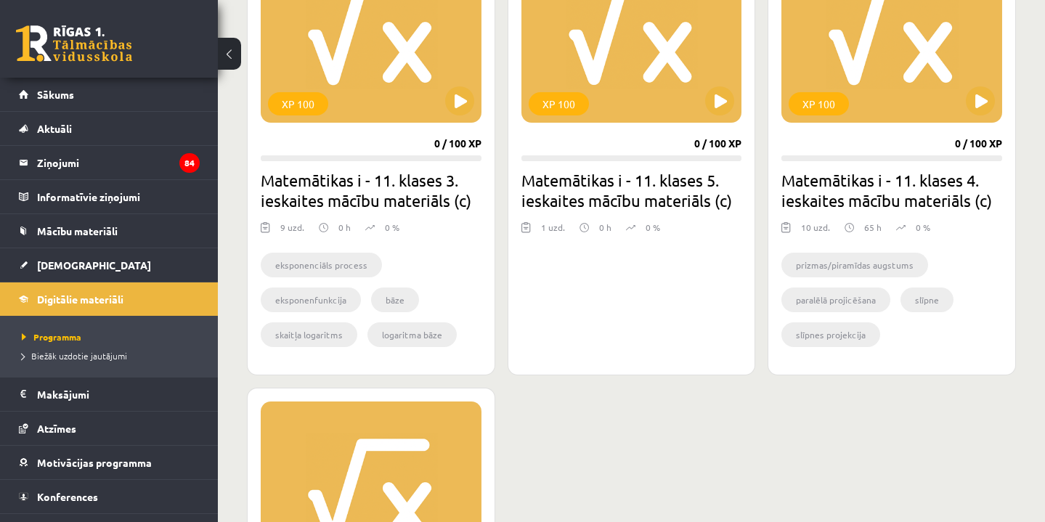
click at [460, 126] on div "XP 100 0 / 100 XP Matemātikas i - 11. klases 3. ieskaites mācību materiāls (c) …" at bounding box center [371, 151] width 248 height 448
click at [459, 100] on button at bounding box center [459, 100] width 29 height 29
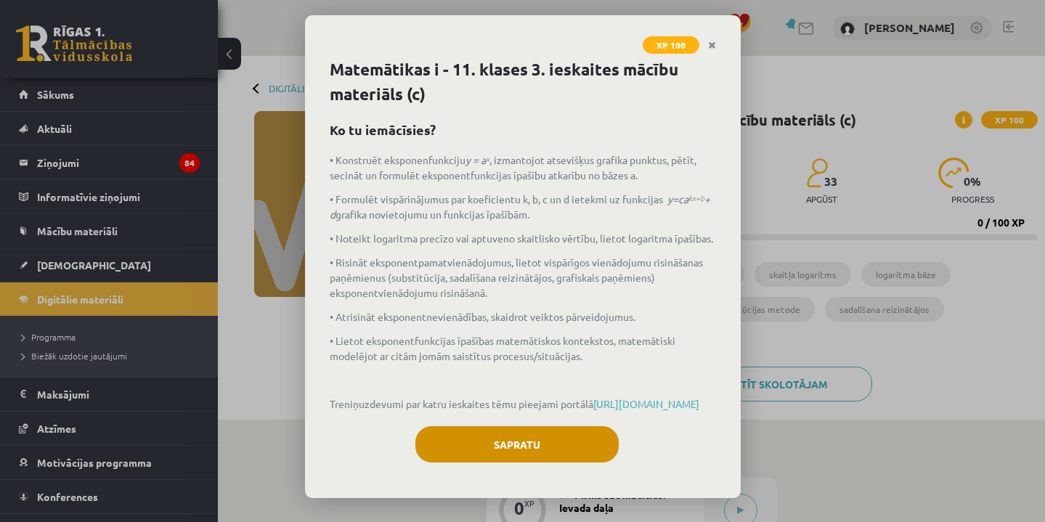
click at [510, 463] on button "Sapratu" at bounding box center [516, 444] width 203 height 36
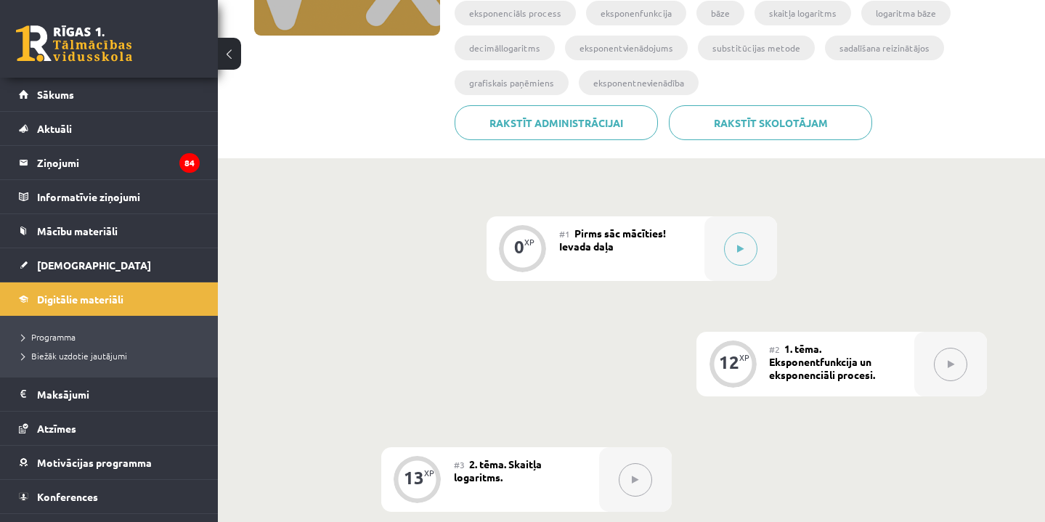
scroll to position [255, 0]
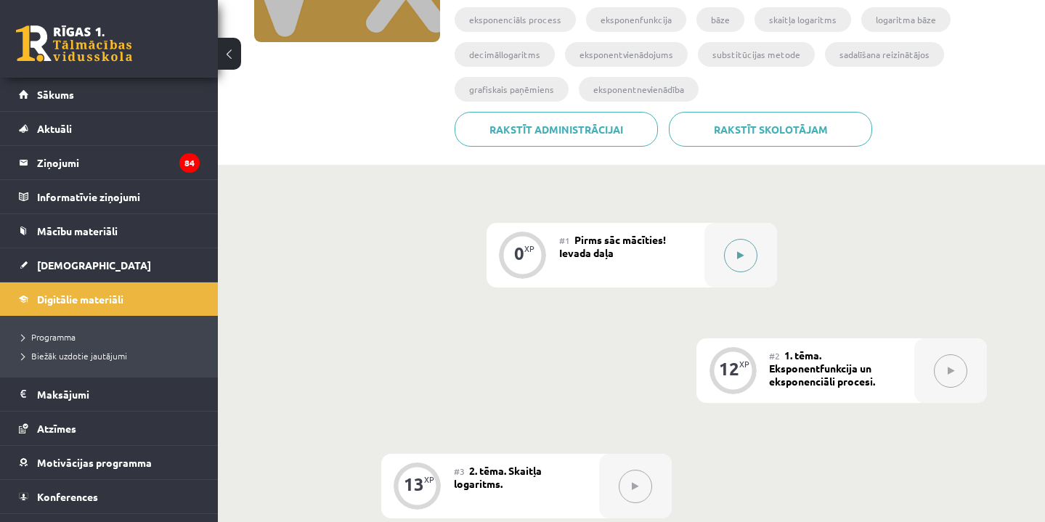
click at [731, 250] on button at bounding box center [740, 255] width 33 height 33
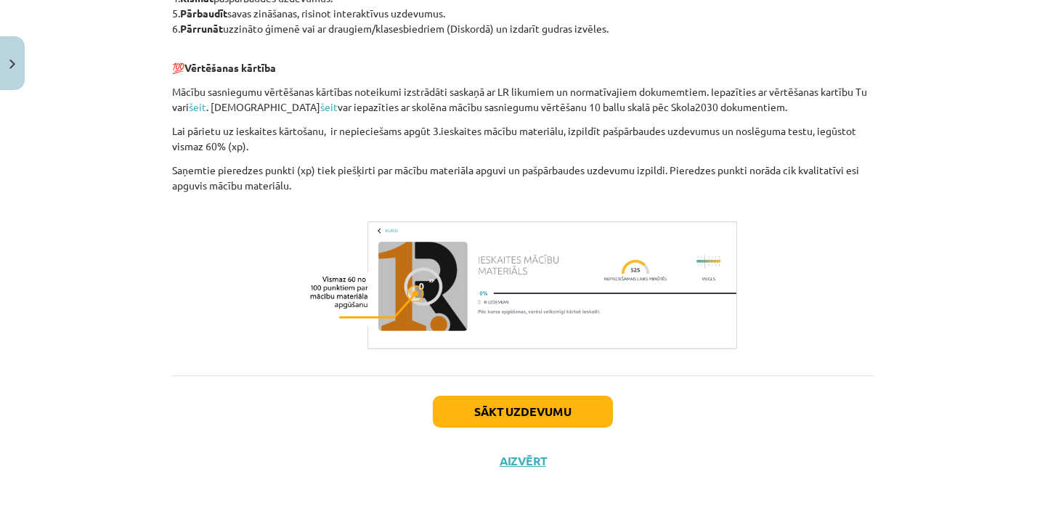
click at [541, 415] on button "Sākt uzdevumu" at bounding box center [523, 412] width 180 height 32
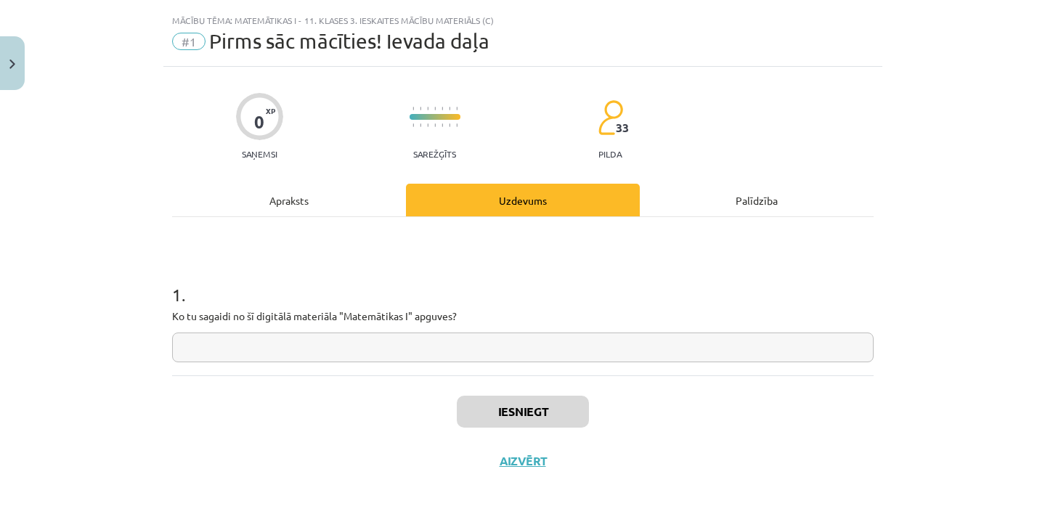
scroll to position [32, 0]
click at [495, 347] on input "text" at bounding box center [523, 348] width 702 height 30
click at [283, 202] on div "Apraksts" at bounding box center [289, 200] width 234 height 33
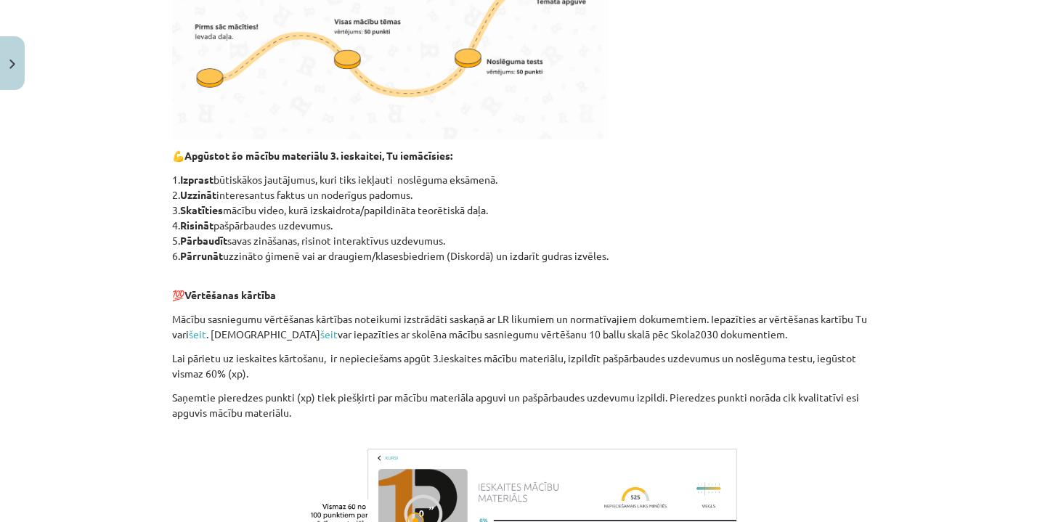
scroll to position [551, 0]
click at [187, 179] on b "Izprast" at bounding box center [196, 177] width 33 height 13
click at [190, 179] on b "Izprast" at bounding box center [196, 177] width 33 height 13
copy b "Izprast"
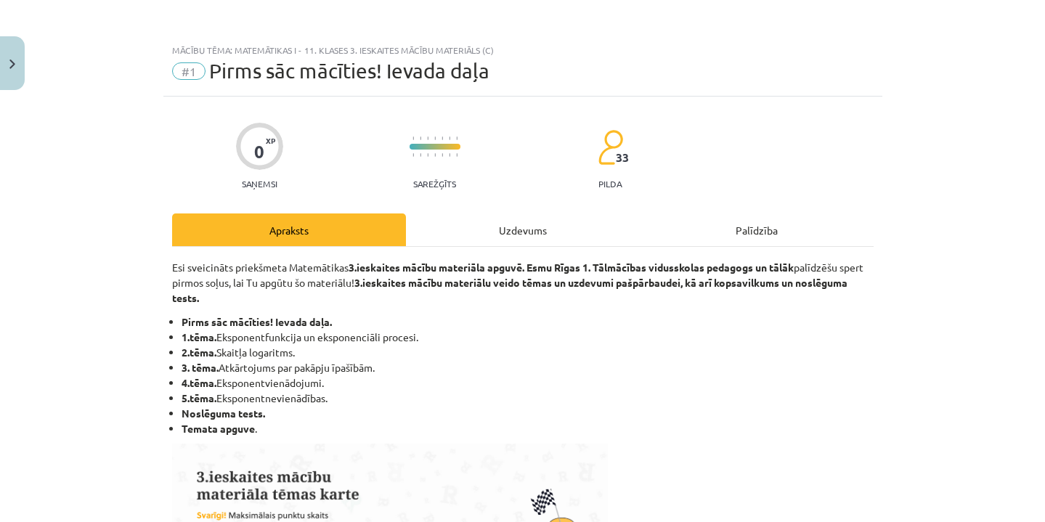
scroll to position [0, 0]
click at [521, 235] on div "Uzdevums" at bounding box center [523, 230] width 234 height 33
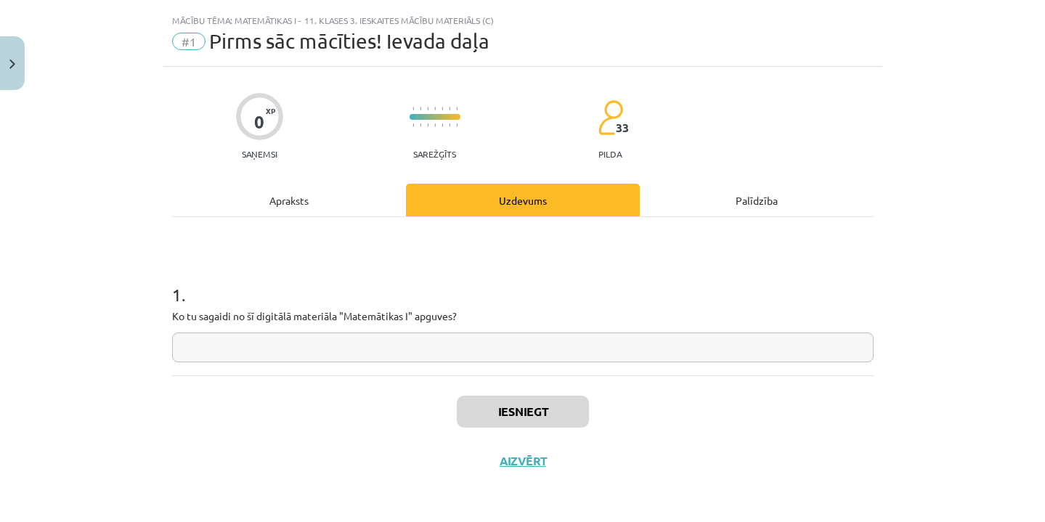
click at [366, 341] on input "text" at bounding box center [523, 348] width 702 height 30
paste input "*******"
type input "**********"
click at [551, 415] on button "Iesniegt" at bounding box center [523, 412] width 132 height 32
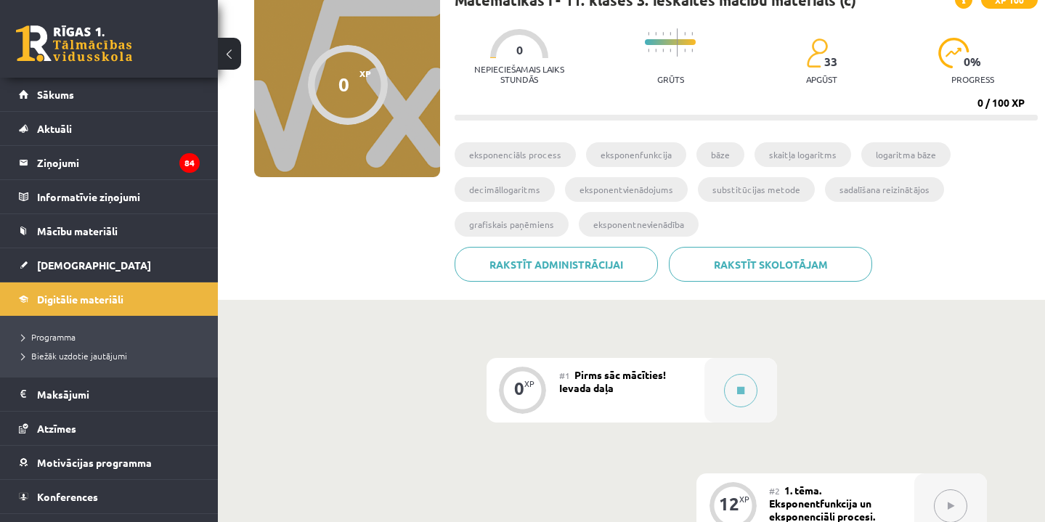
scroll to position [238, 0]
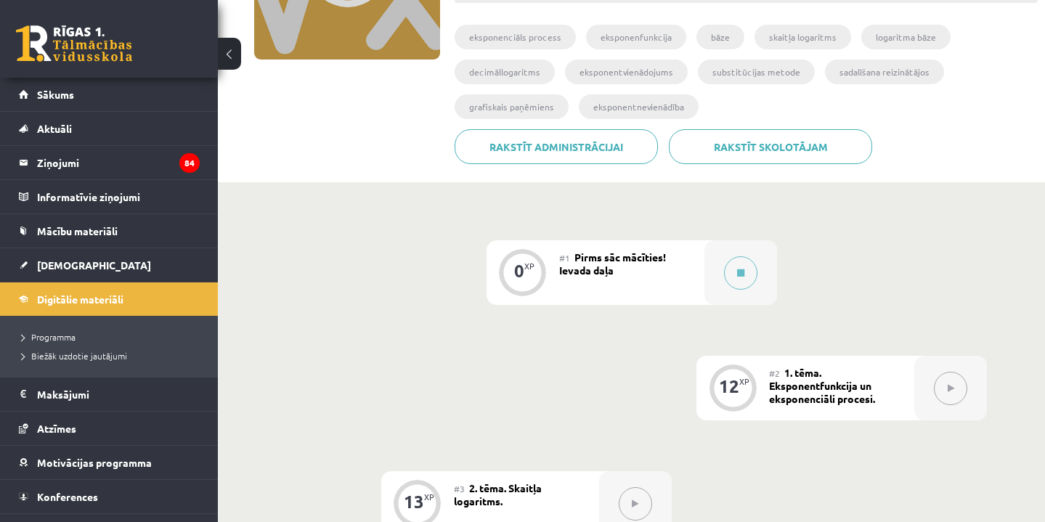
click at [946, 381] on button at bounding box center [950, 388] width 33 height 33
click at [729, 268] on button at bounding box center [740, 272] width 33 height 33
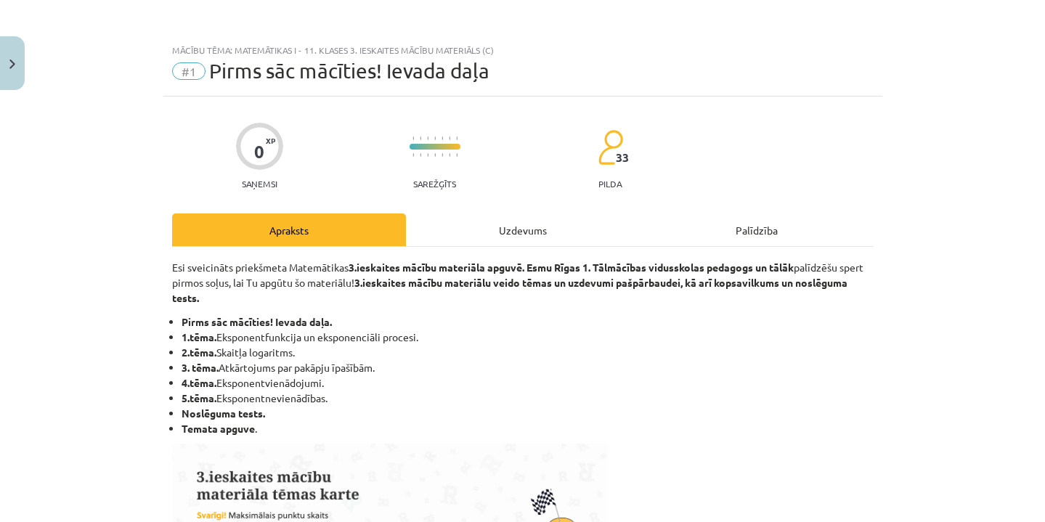
click at [554, 224] on div "Uzdevums" at bounding box center [523, 230] width 234 height 33
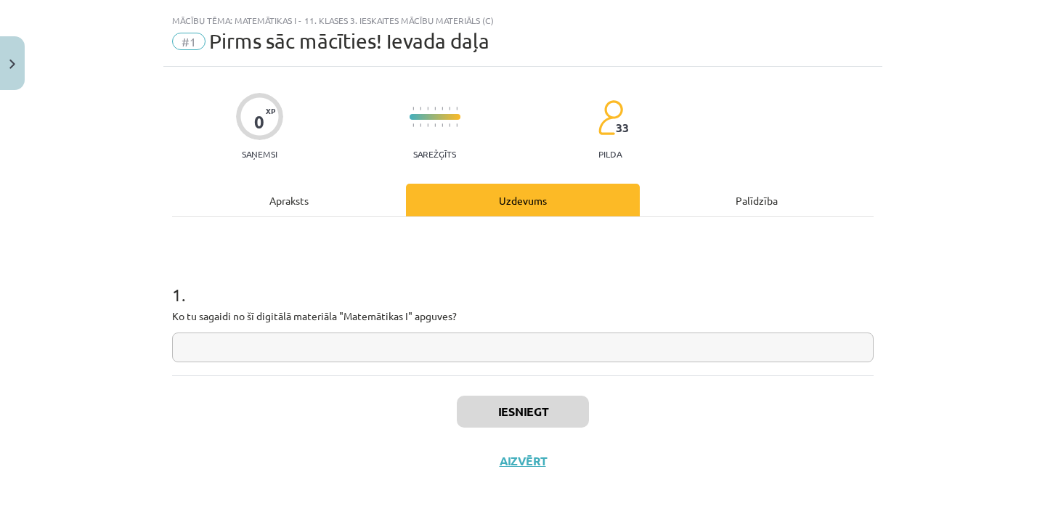
click at [406, 341] on input "text" at bounding box center [523, 348] width 702 height 30
paste input "*******"
type input "**********"
click at [538, 412] on button "Iesniegt" at bounding box center [523, 412] width 132 height 32
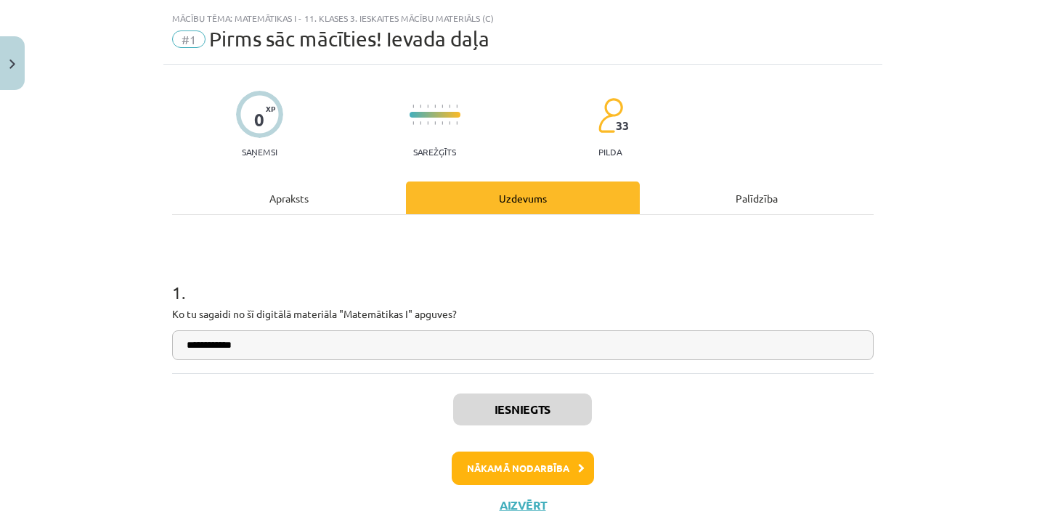
click at [527, 470] on button "Nākamā nodarbība" at bounding box center [523, 468] width 142 height 33
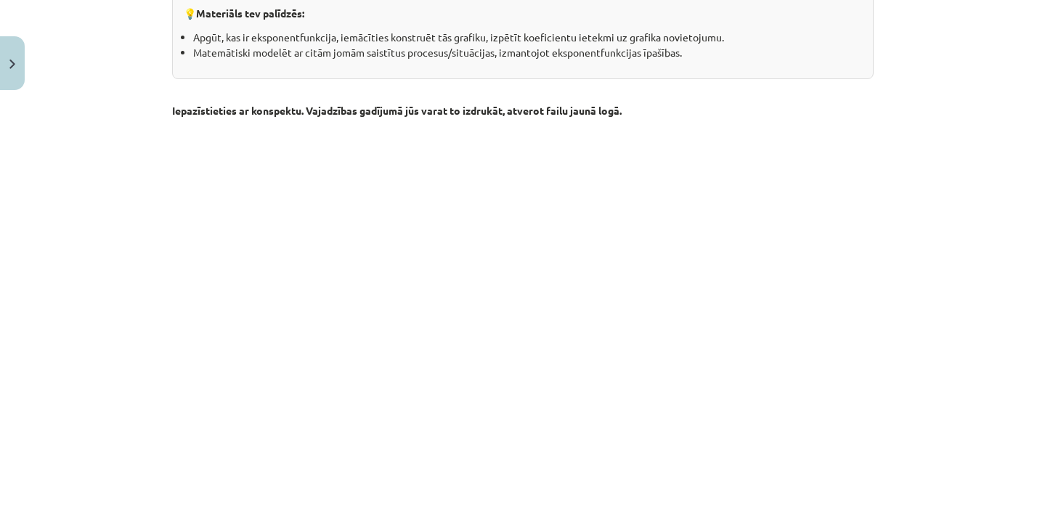
scroll to position [265, 0]
